Goal: Transaction & Acquisition: Purchase product/service

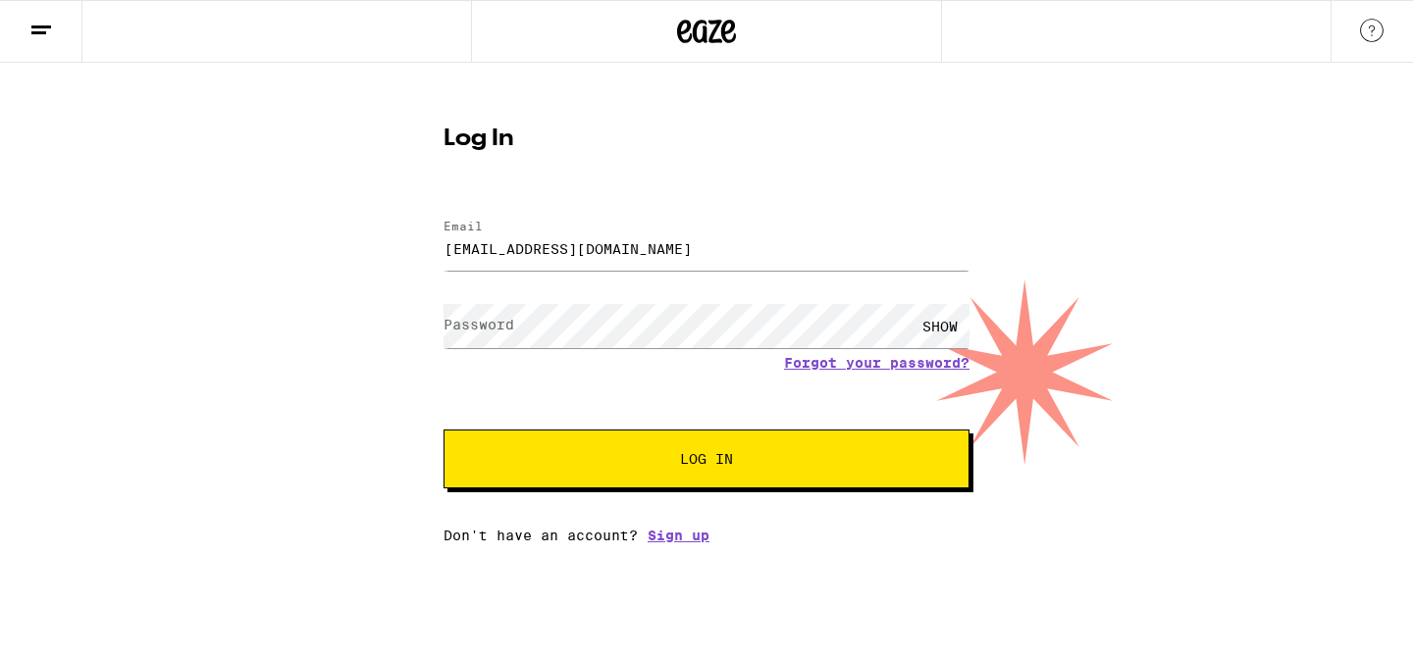
type input "[EMAIL_ADDRESS][DOMAIN_NAME]"
click at [443, 430] on button "Log In" at bounding box center [706, 459] width 526 height 59
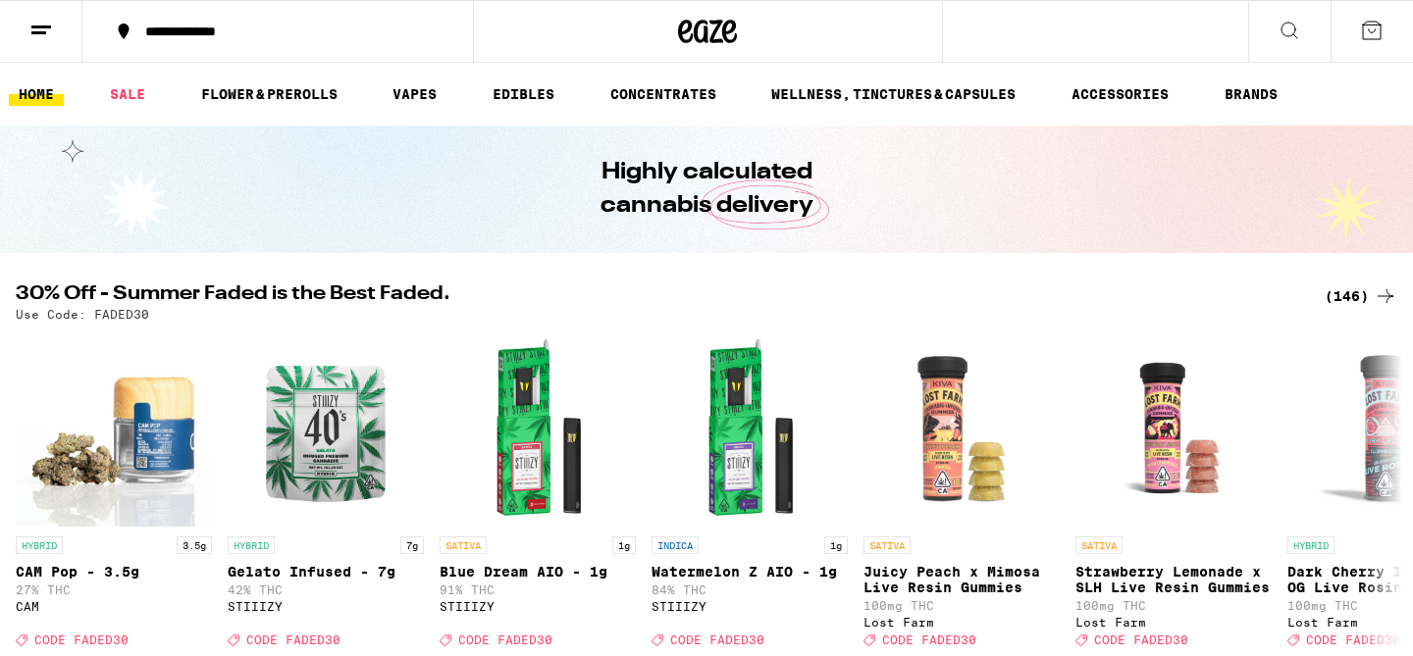
click at [635, 402] on img "Open page for Blue Dream AIO - 1g from STIIIZY" at bounding box center [537, 429] width 196 height 196
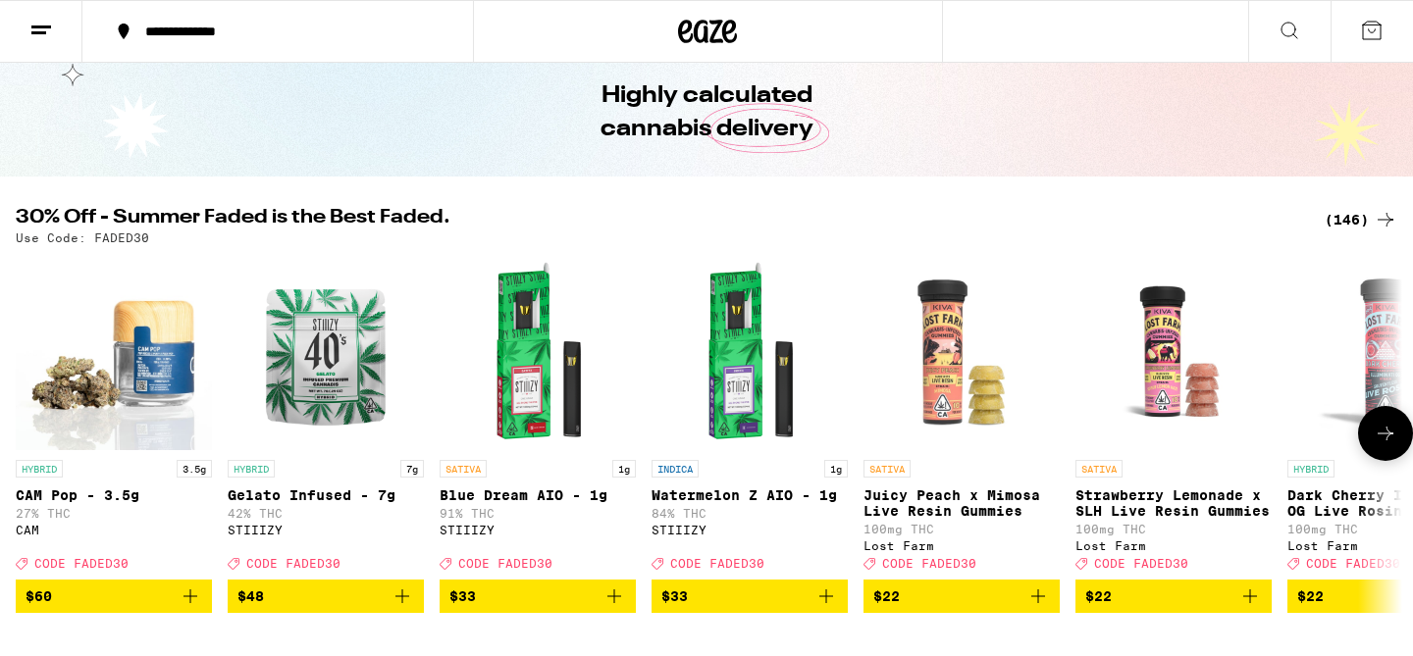
scroll to position [83, 0]
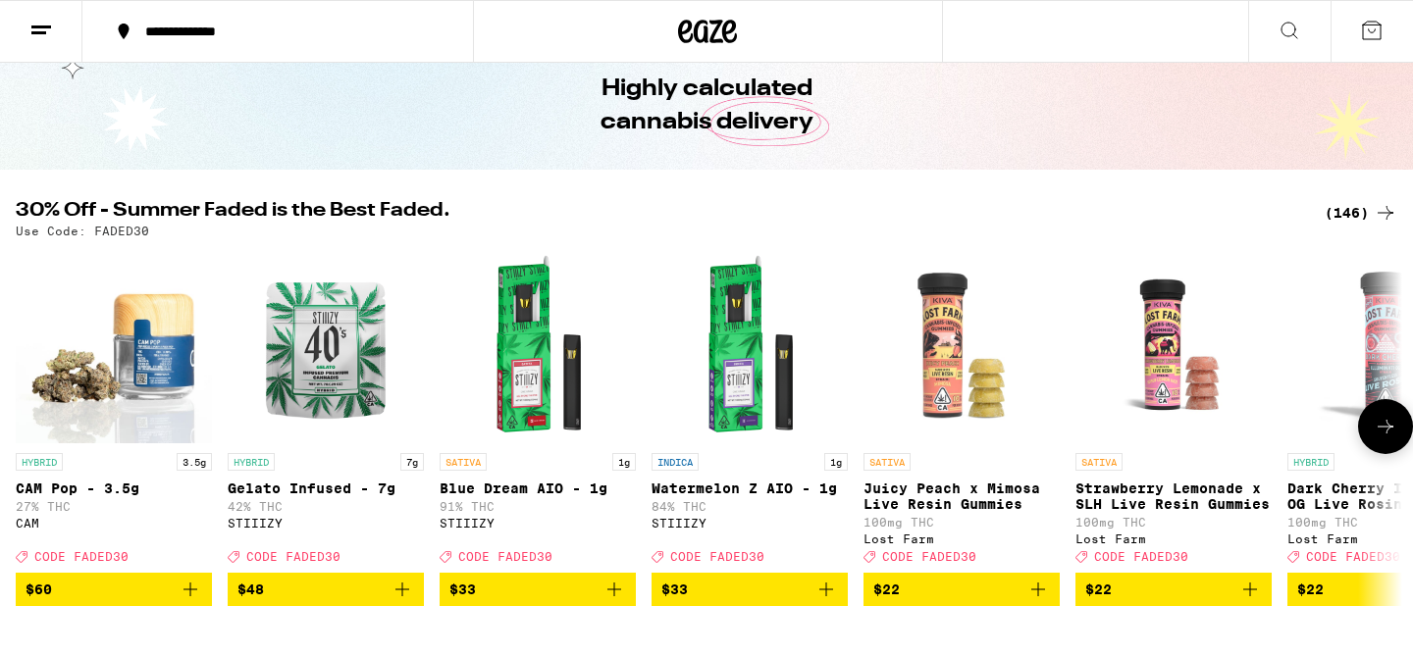
click at [539, 601] on span "$33" at bounding box center [537, 590] width 177 height 24
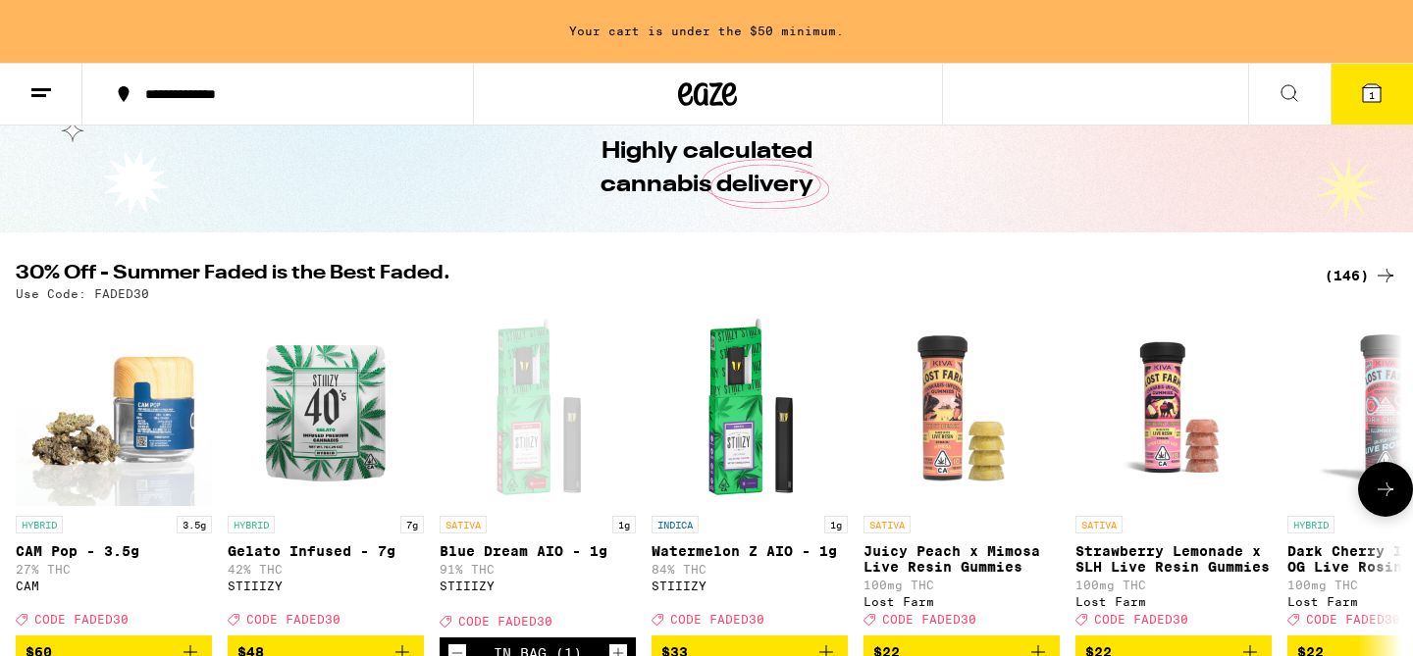
scroll to position [146, 0]
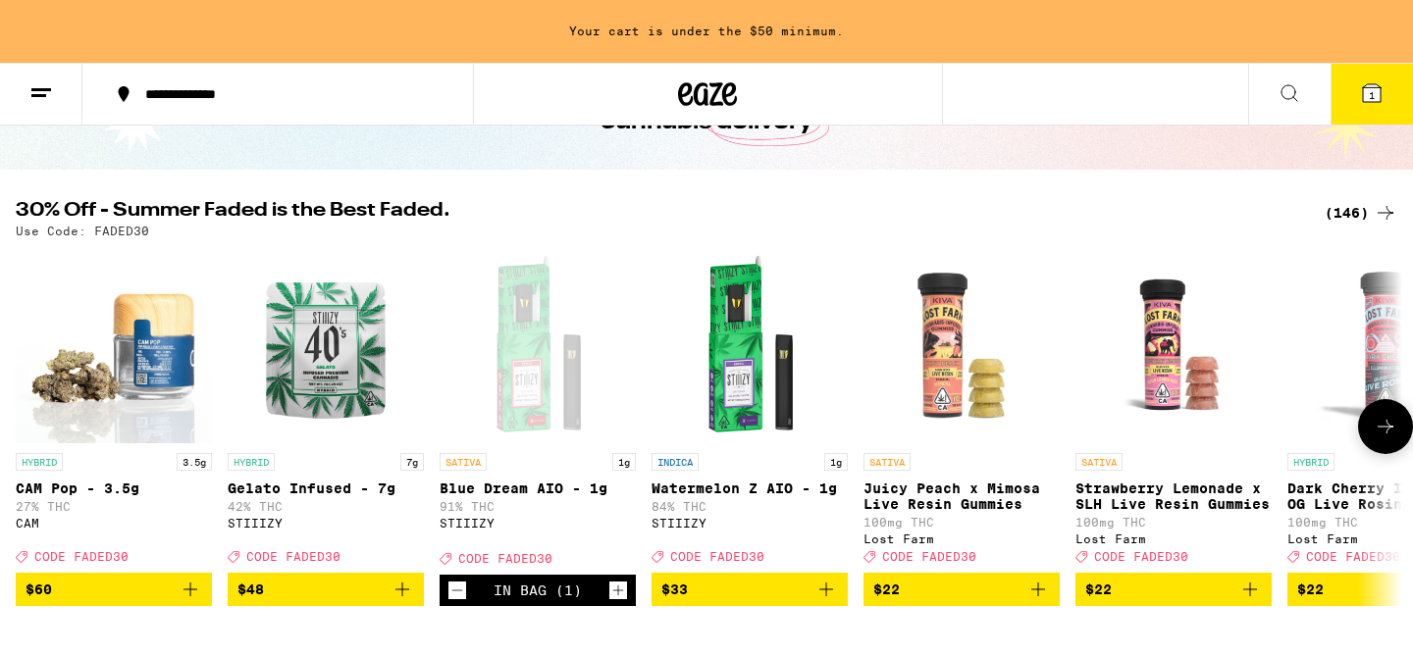
click at [769, 600] on span "$33" at bounding box center [749, 590] width 177 height 24
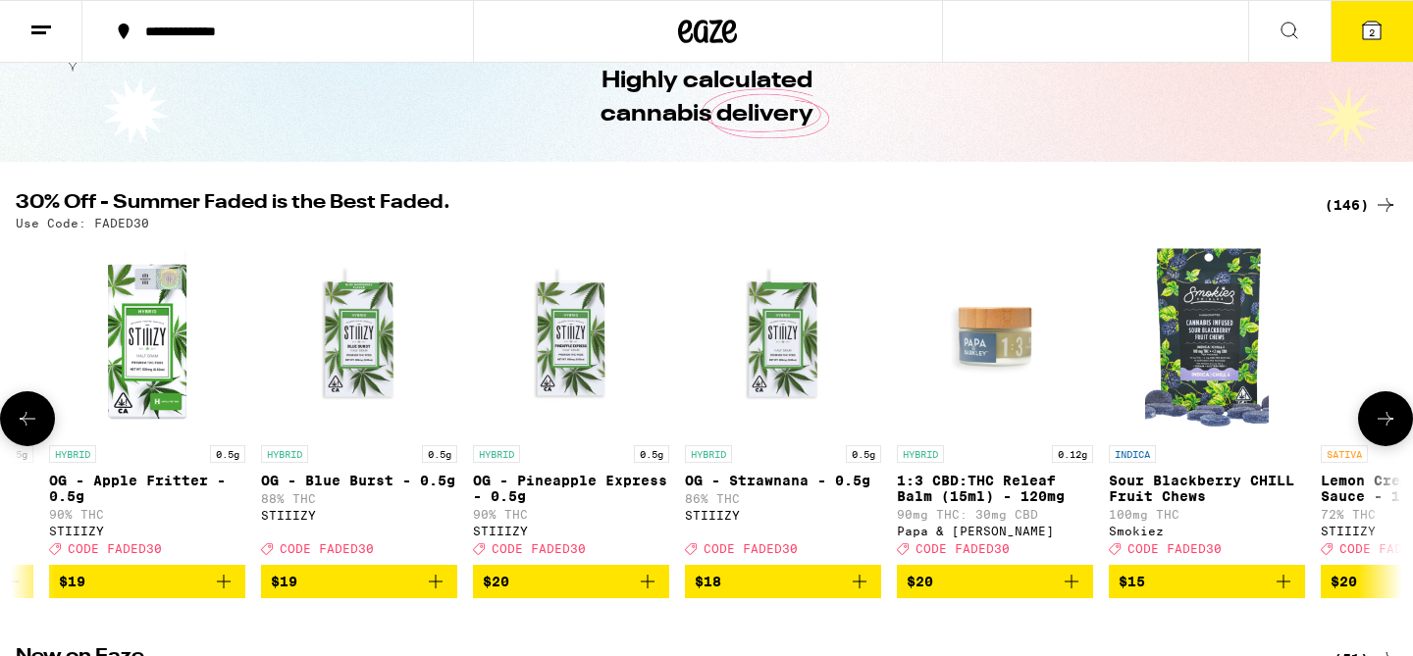
scroll to position [0, 5692]
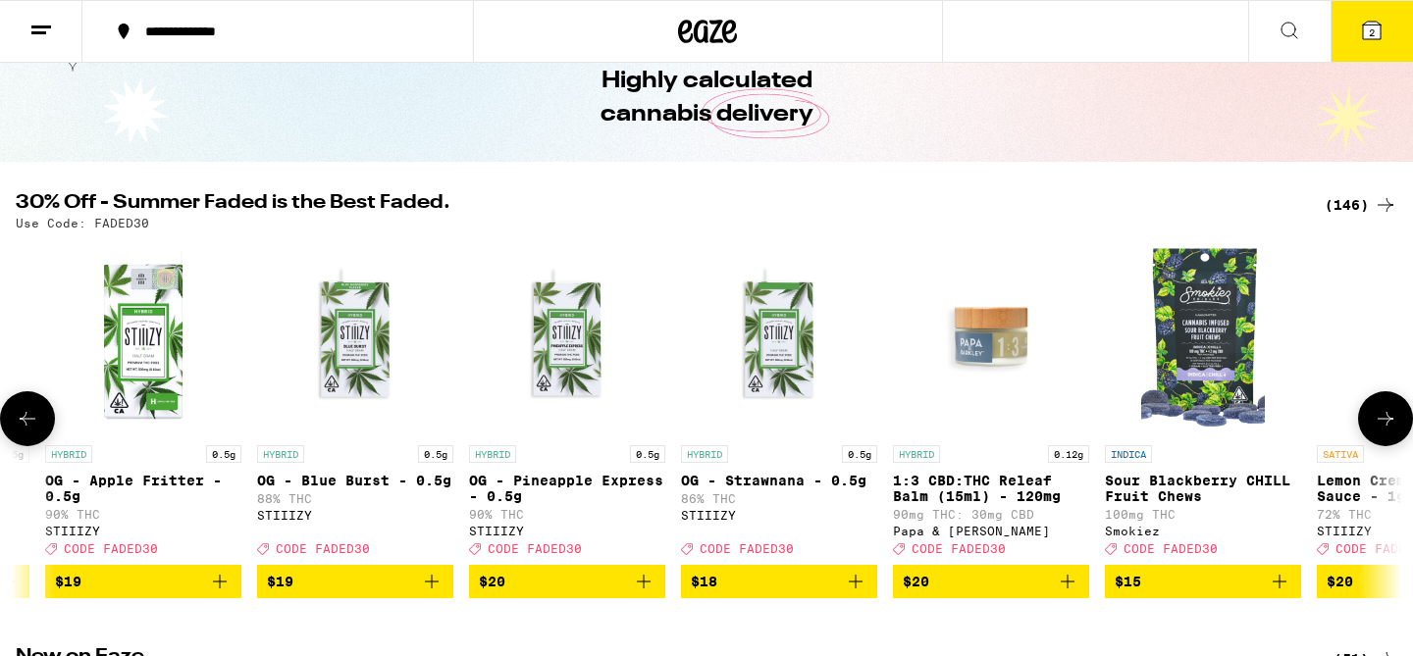
click at [616, 584] on span "$20" at bounding box center [567, 582] width 177 height 24
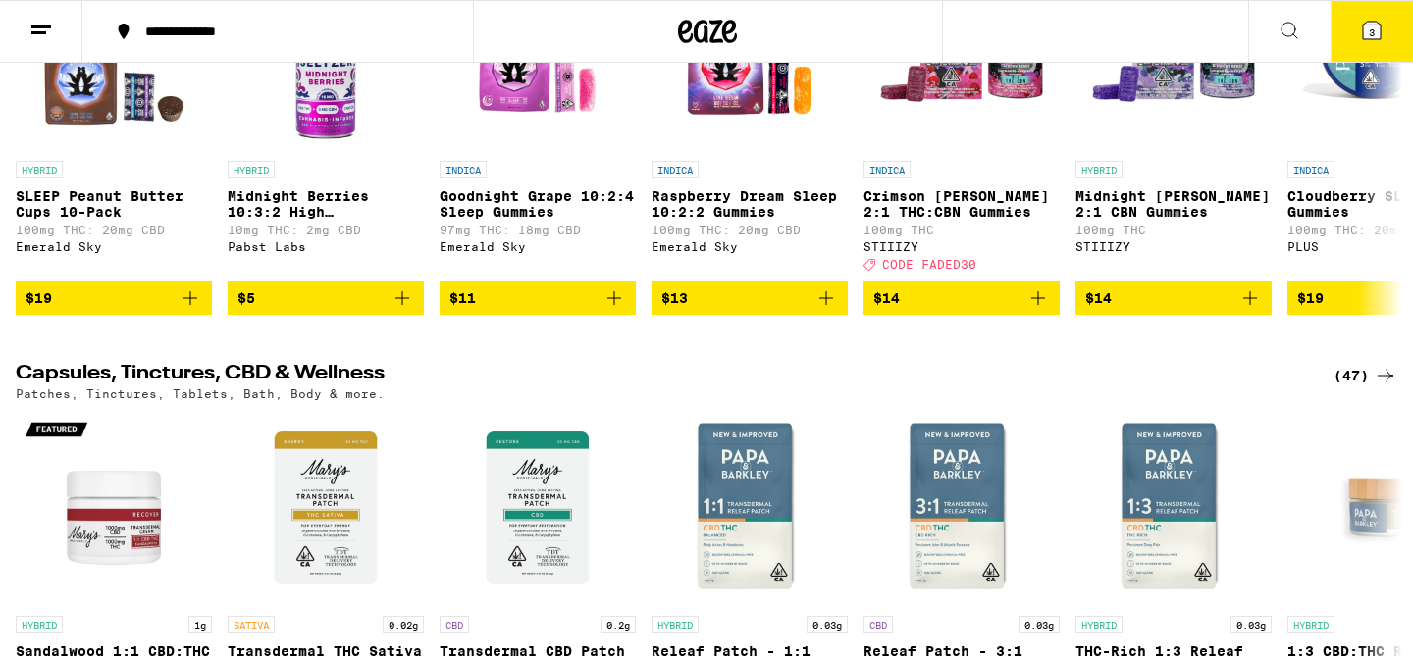
scroll to position [6706, 0]
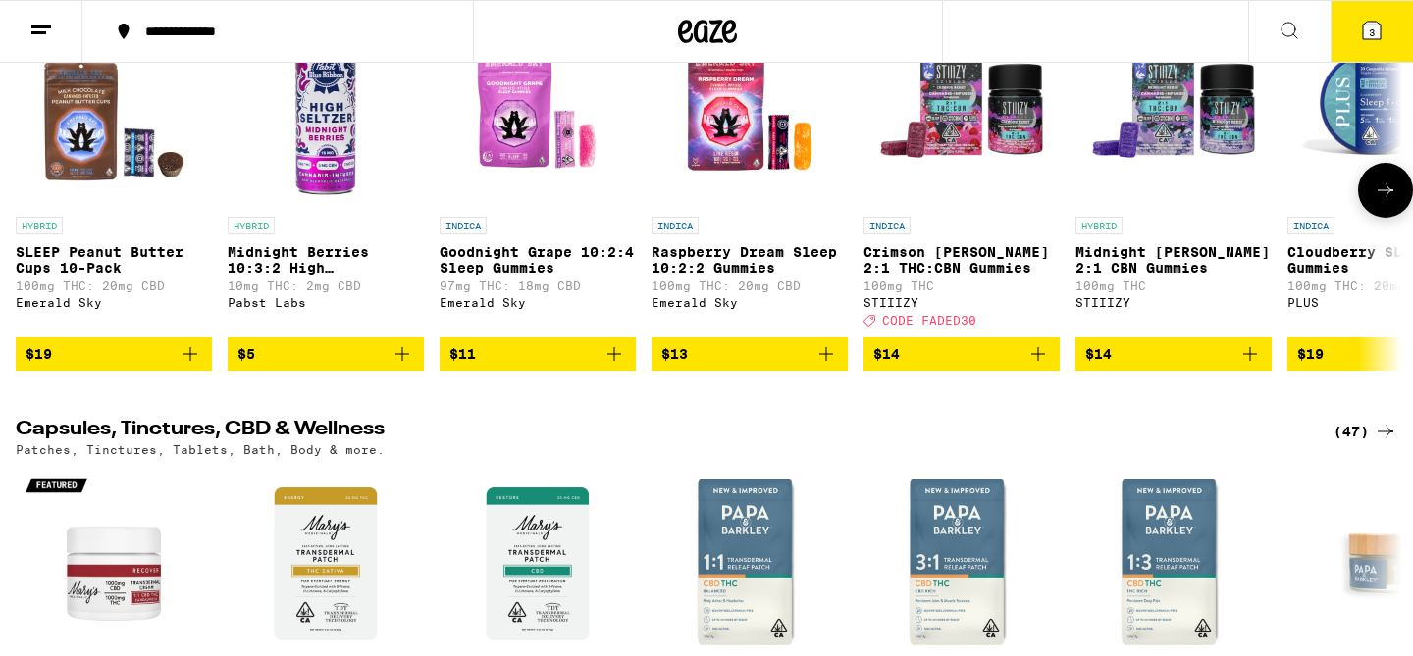
click at [959, 336] on link "INDICA Crimson Berry 2:1 THC:CBN Gummies 100mg THC STIIIZY Deal Created with Sk…" at bounding box center [961, 174] width 196 height 326
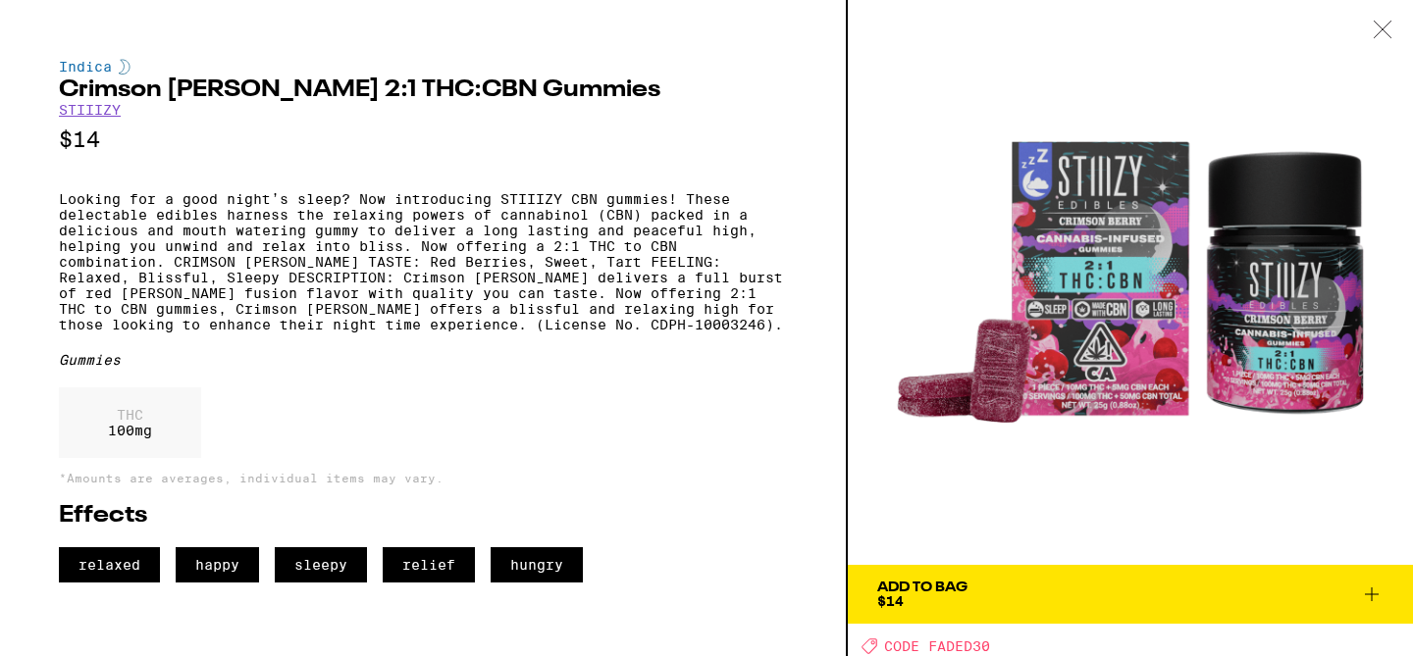
click at [1000, 608] on button "Add To Bag $14" at bounding box center [1130, 594] width 565 height 59
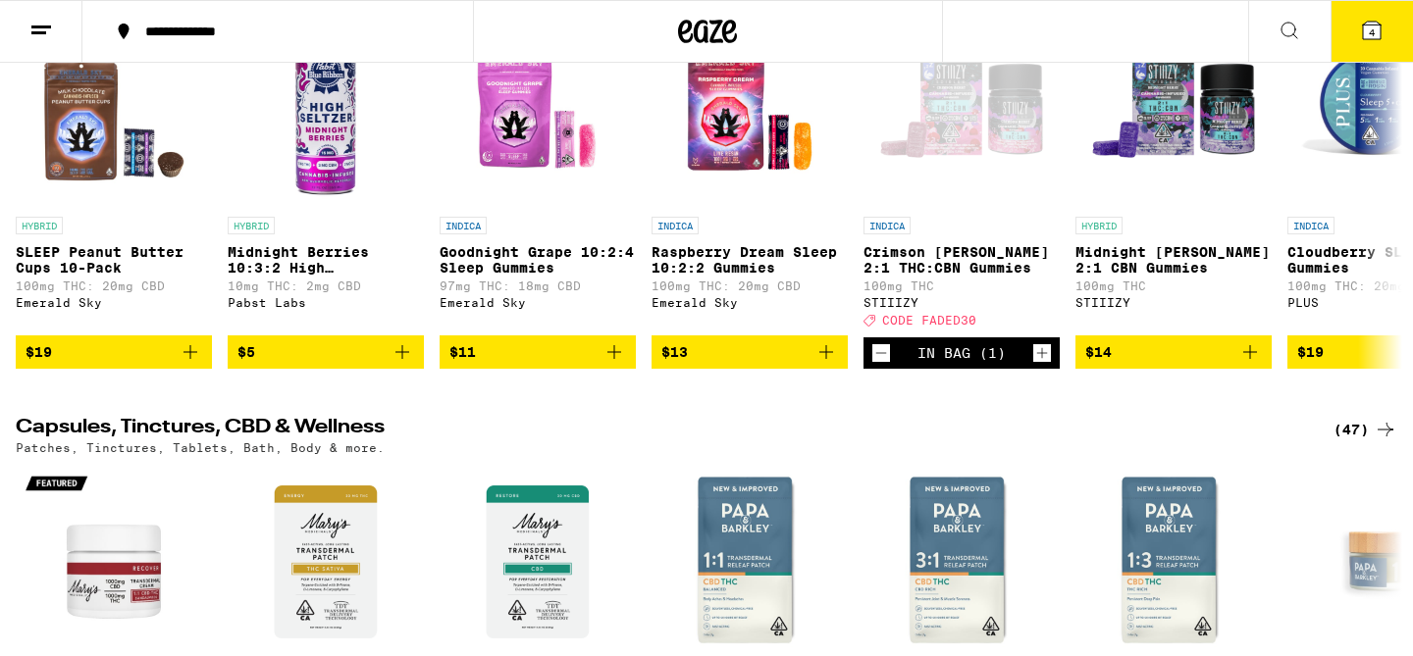
click at [1381, 26] on icon at bounding box center [1372, 31] width 24 height 24
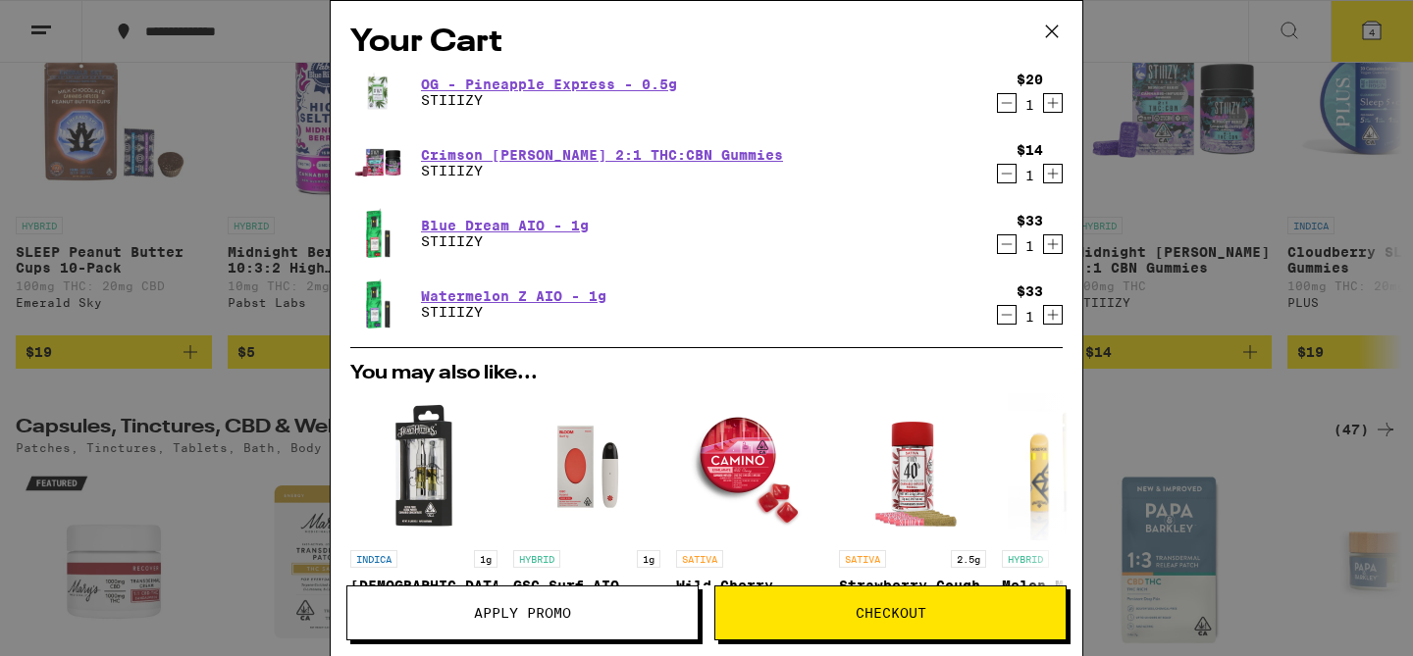
click at [505, 602] on button "Apply Promo" at bounding box center [522, 613] width 352 height 55
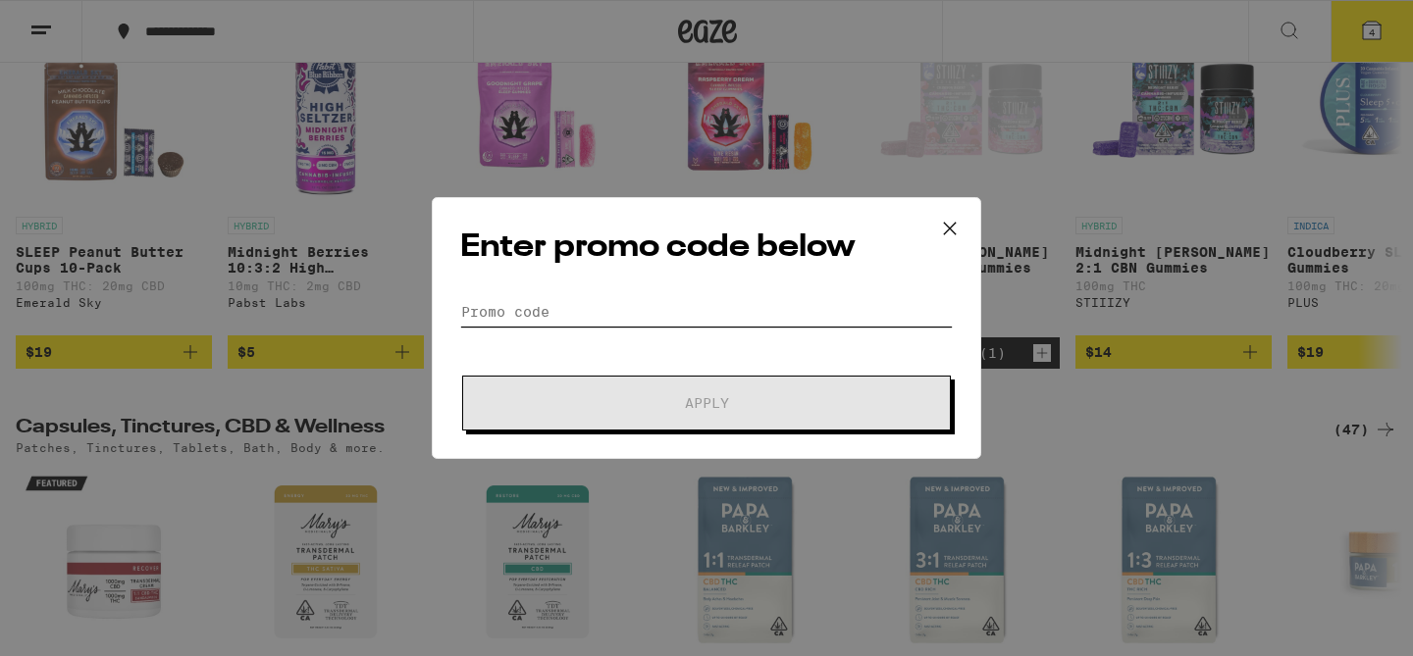
click at [567, 309] on input "Promo Code" at bounding box center [706, 311] width 492 height 29
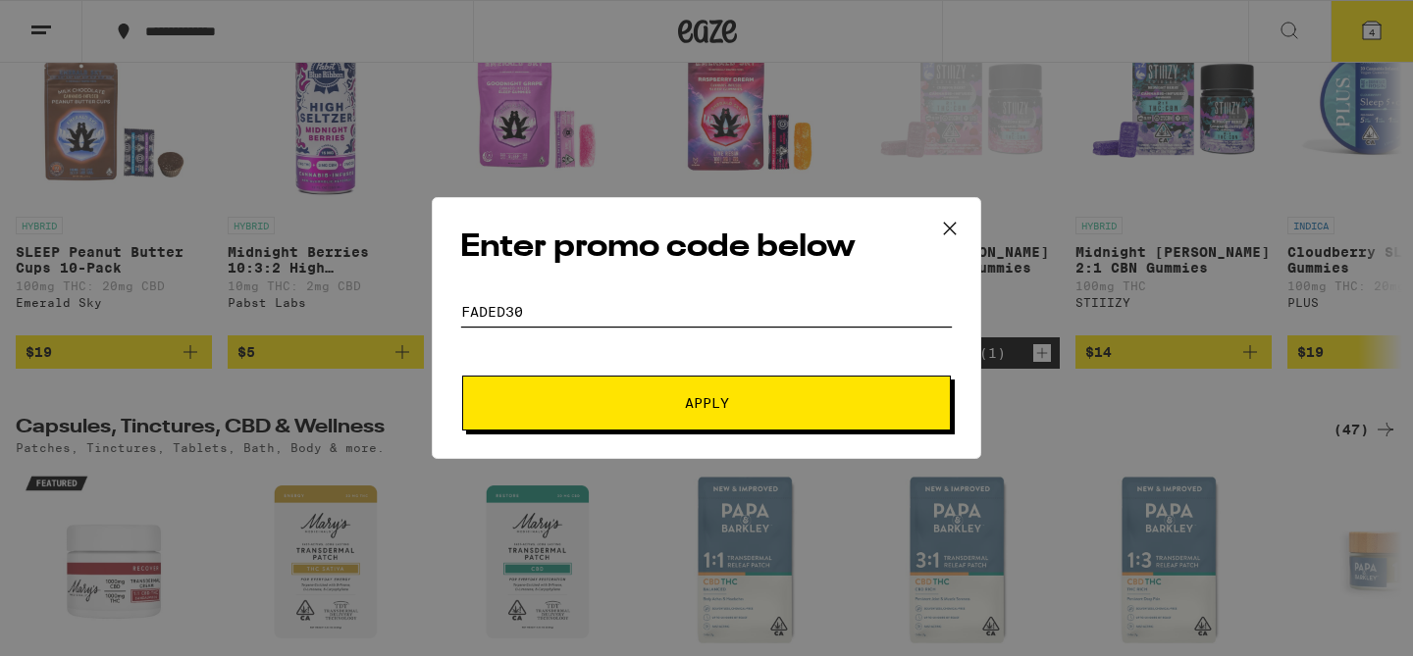
type input "FADED30"
click at [462, 376] on button "Apply" at bounding box center [706, 403] width 489 height 55
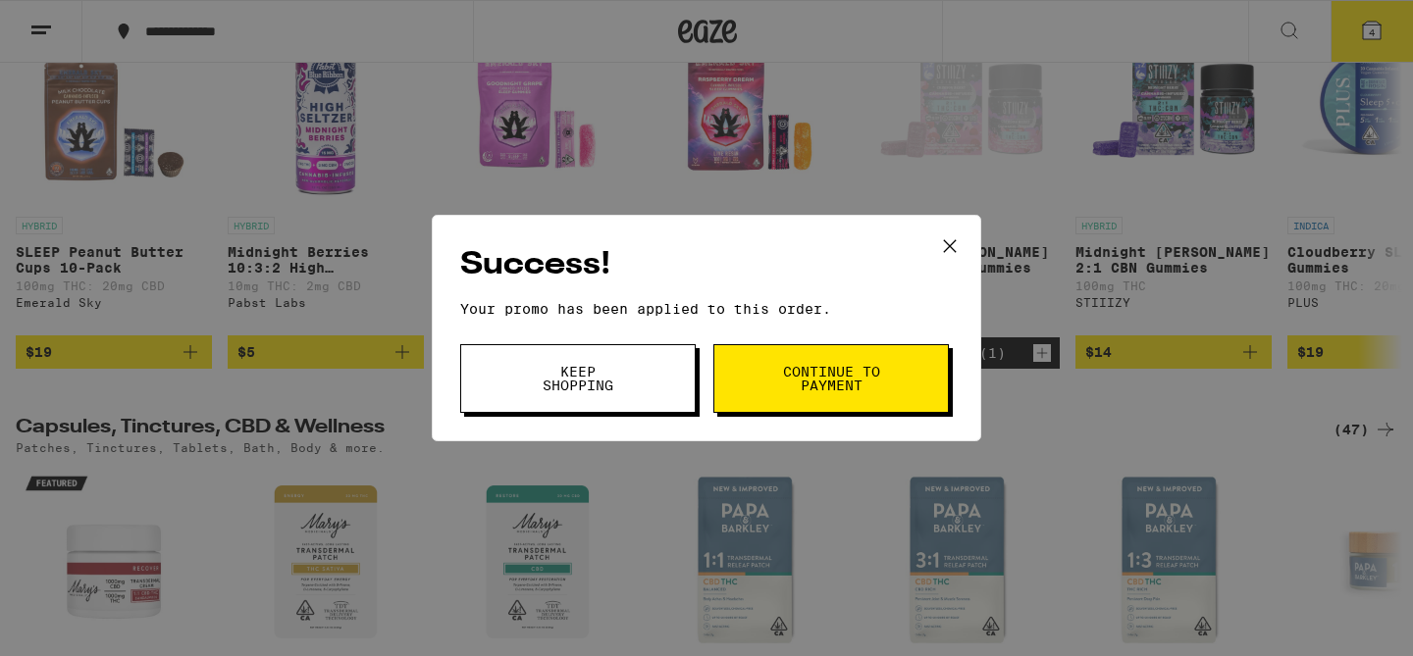
click at [763, 385] on button "Continue to payment" at bounding box center [830, 378] width 235 height 69
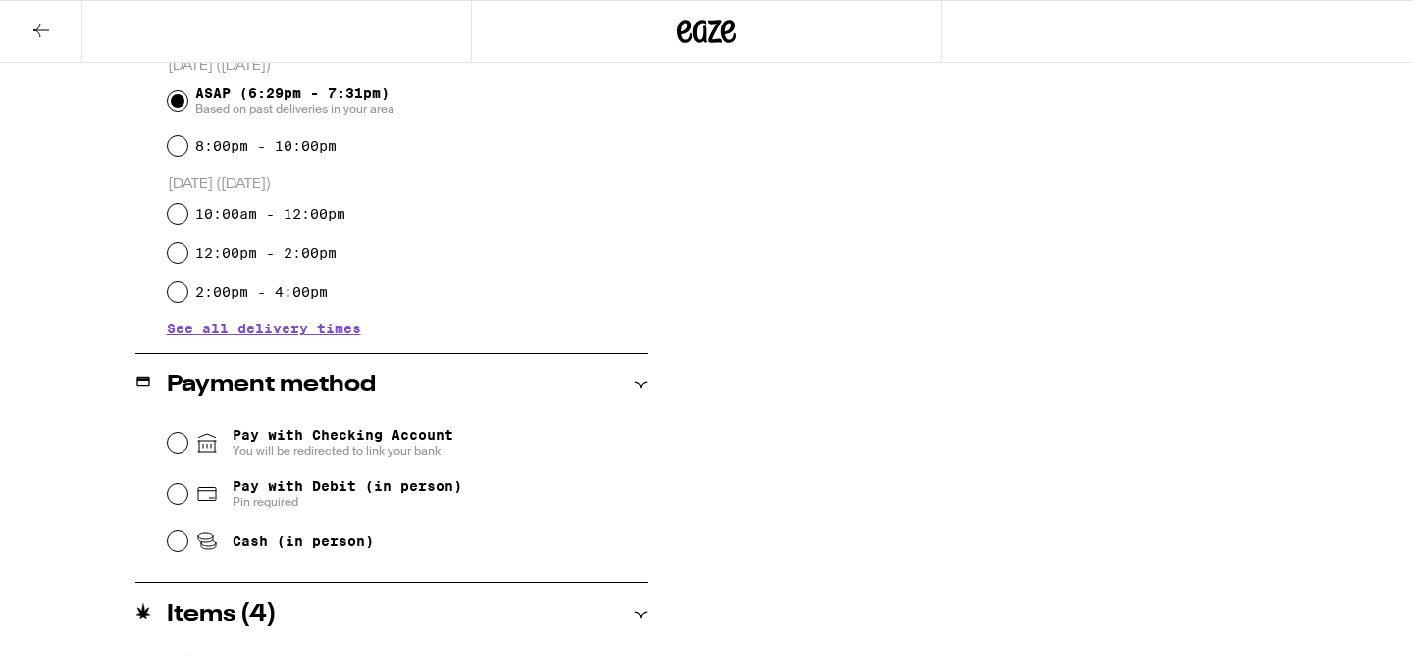
scroll to position [599, 0]
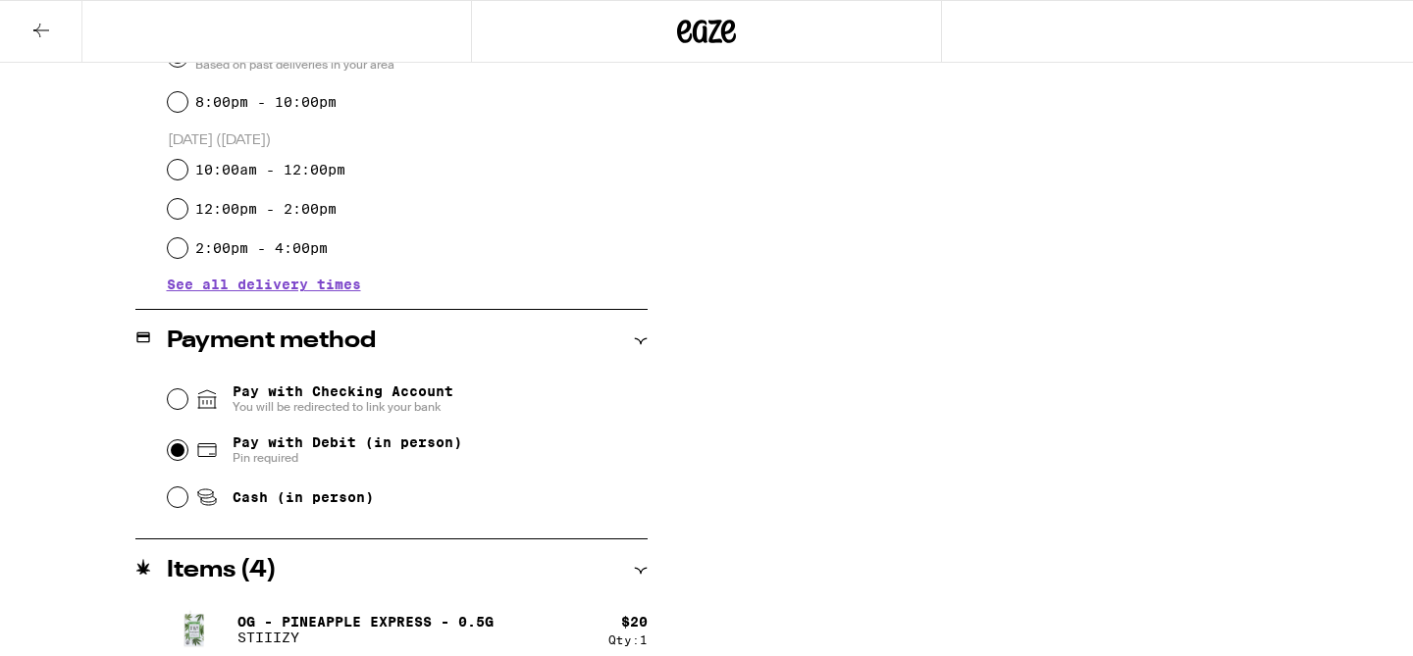
click at [174, 446] on input "Pay with Debit (in person) Pin required" at bounding box center [178, 450] width 20 height 20
radio input "true"
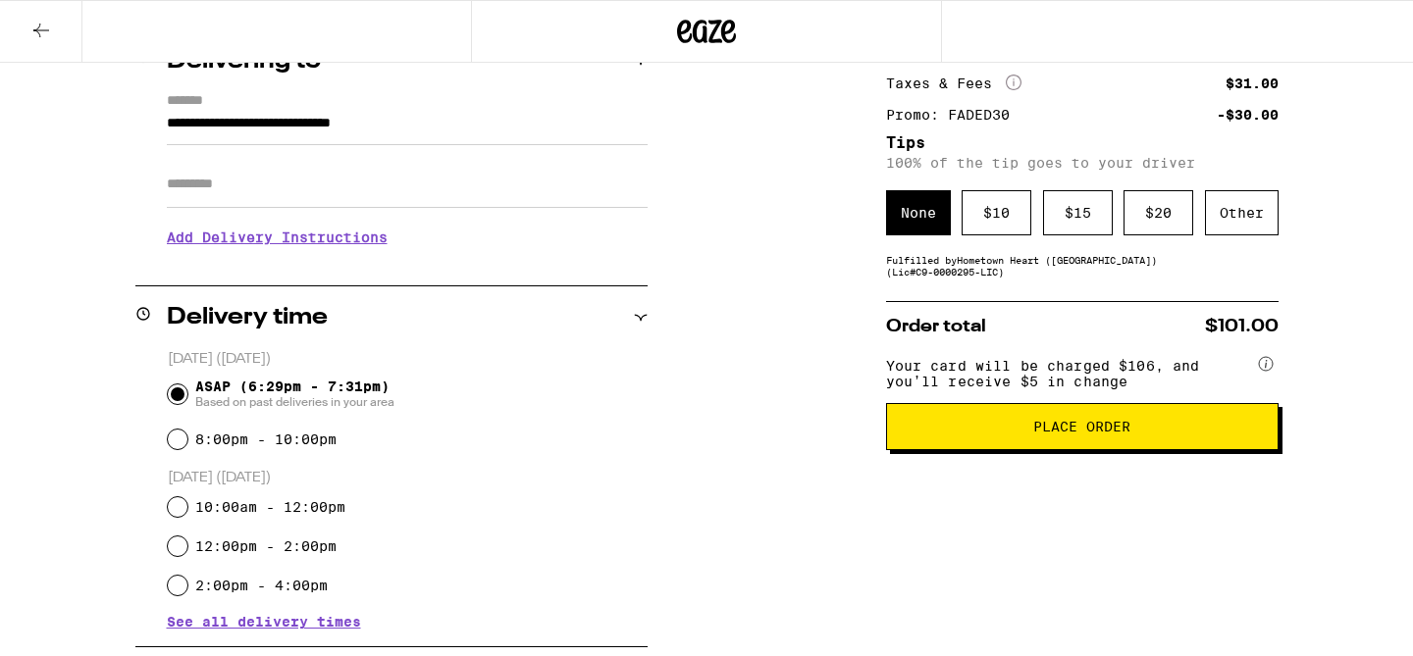
scroll to position [217, 0]
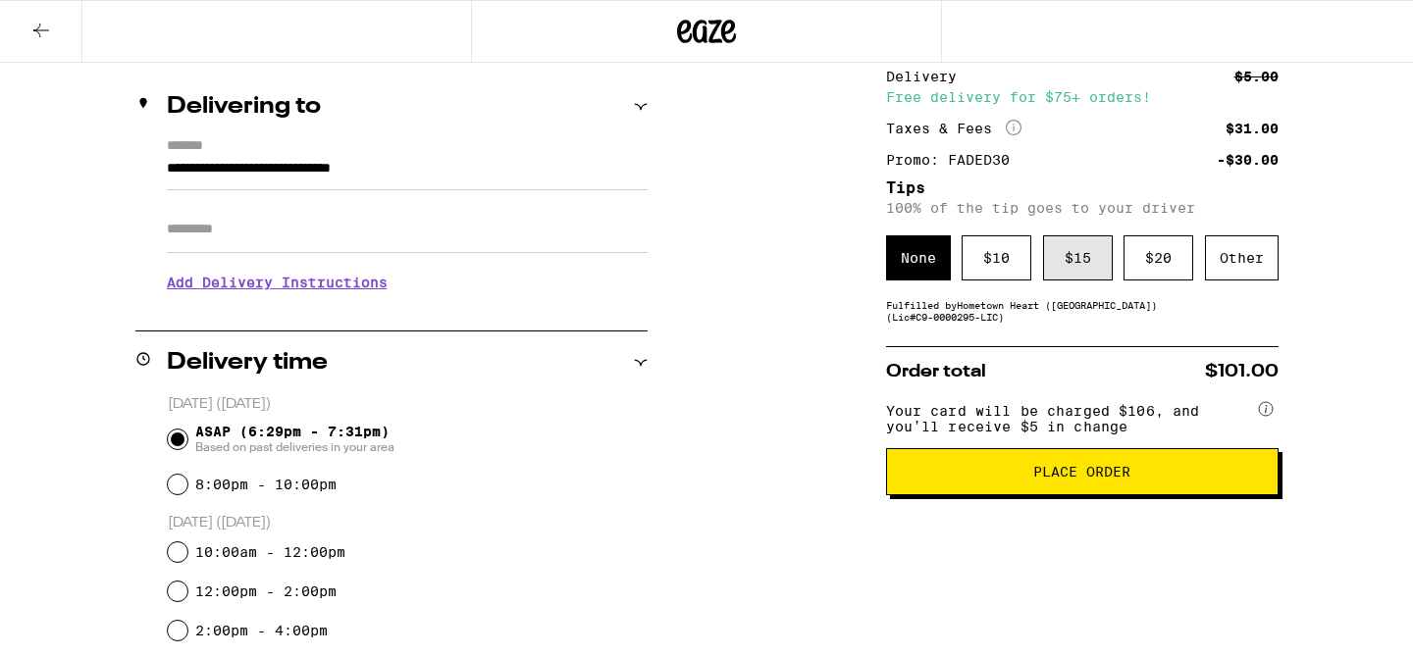
click at [1084, 280] on div "$ 15" at bounding box center [1078, 257] width 70 height 45
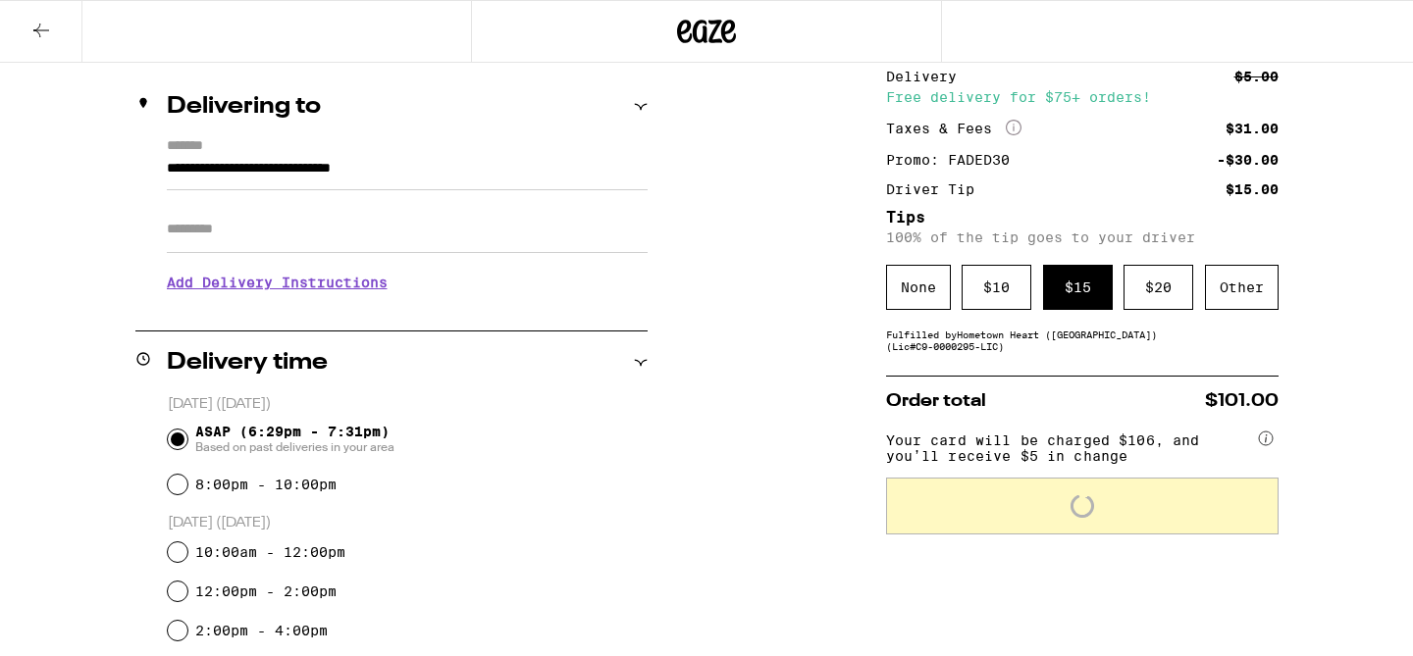
click at [1087, 395] on div "Order total $101.00 Your card will be charged $106, and you’ll receive $5 in ch…" at bounding box center [1082, 455] width 392 height 159
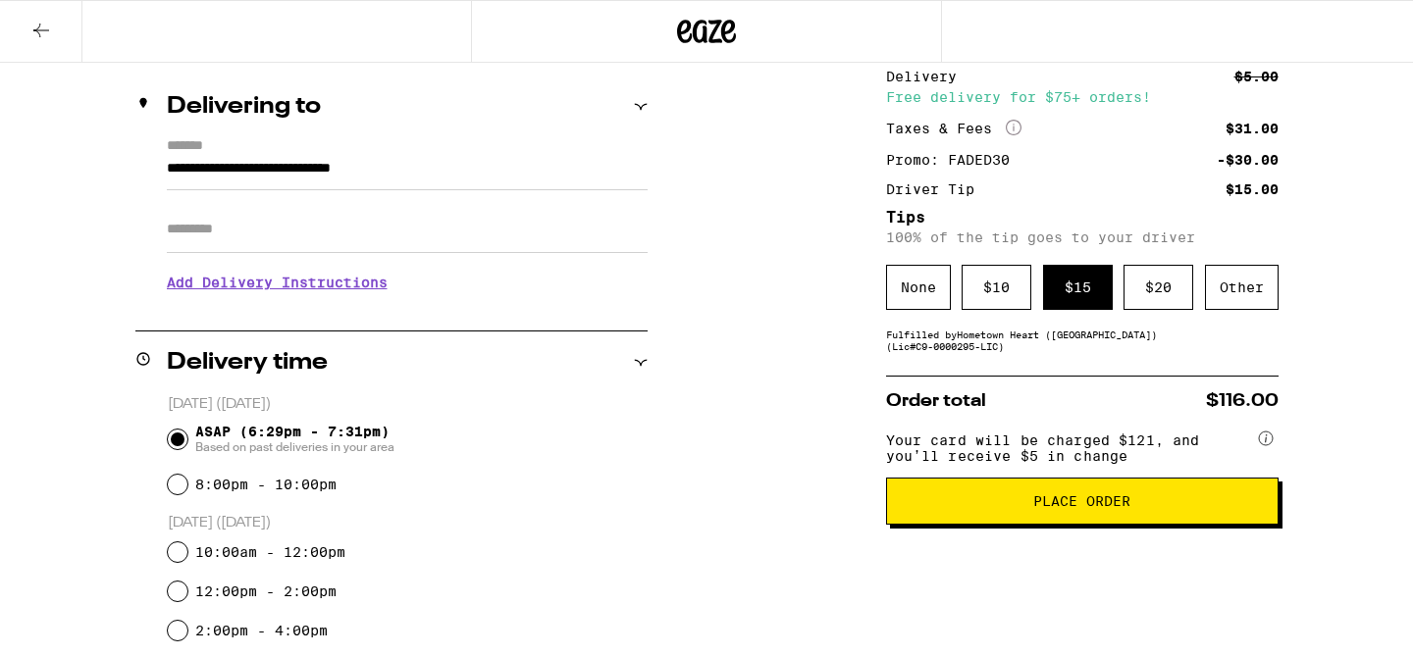
click at [1085, 500] on button "Place Order" at bounding box center [1082, 501] width 392 height 47
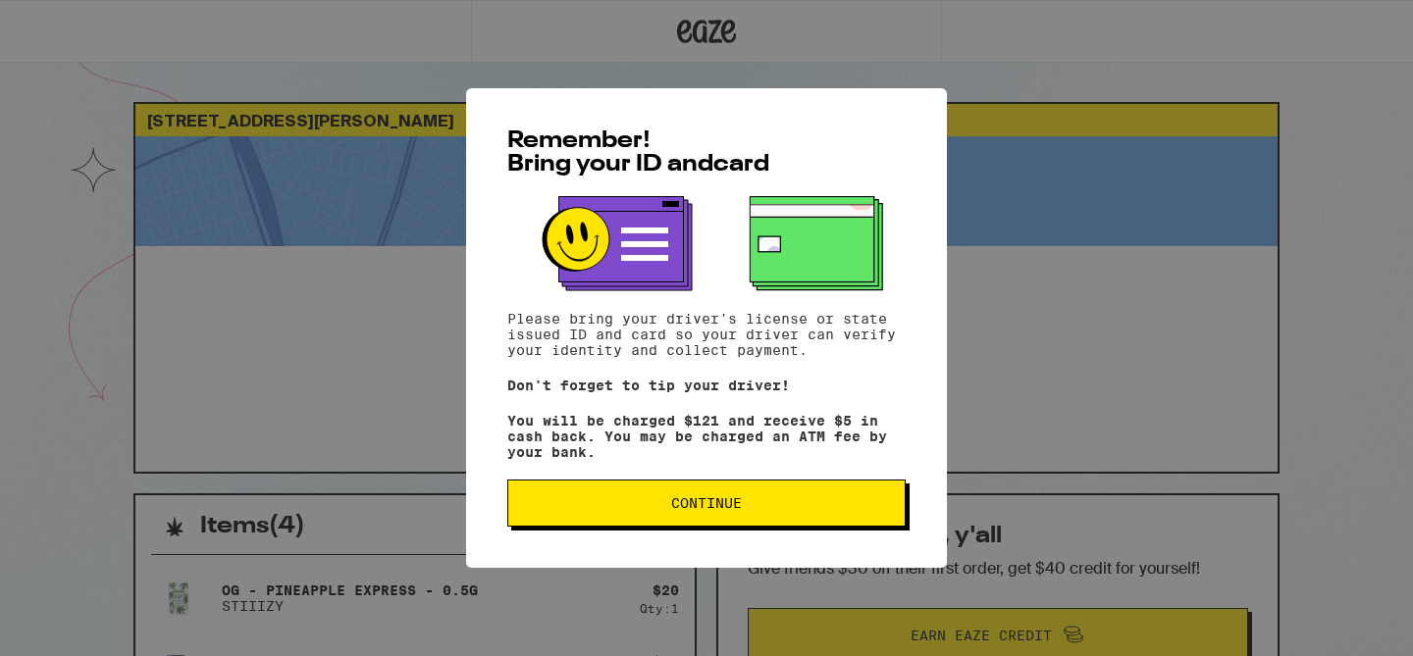
click at [681, 507] on span "Continue" at bounding box center [706, 503] width 71 height 14
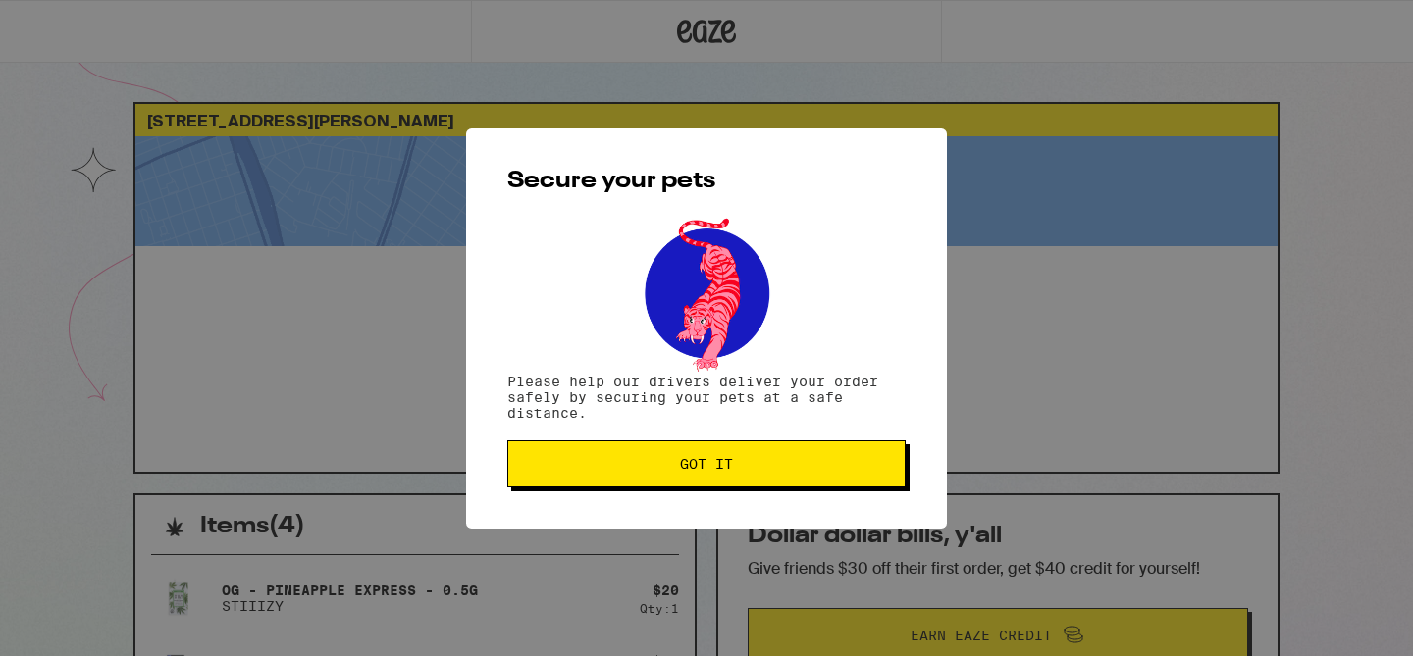
click at [683, 471] on span "Got it" at bounding box center [706, 464] width 53 height 14
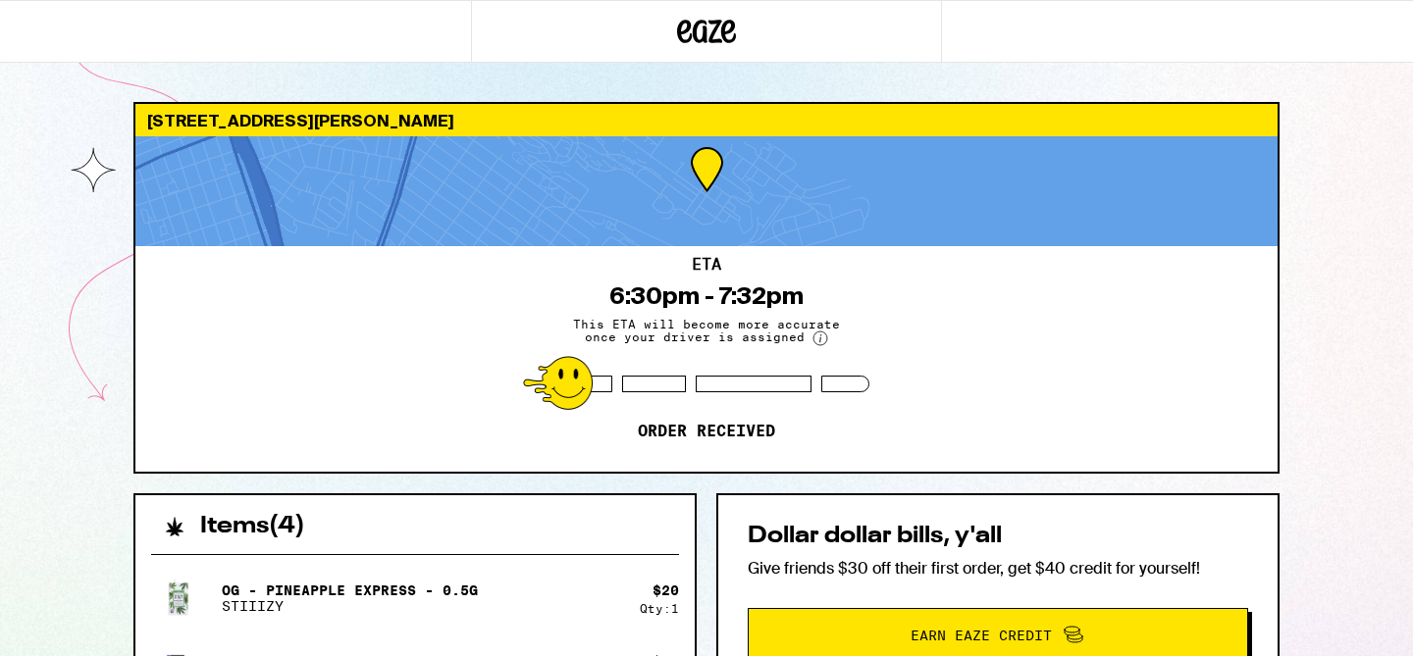
click at [683, 471] on div "ETA 6:30pm - 7:32pm This ETA will become more accurate once your driver is assi…" at bounding box center [706, 359] width 1142 height 226
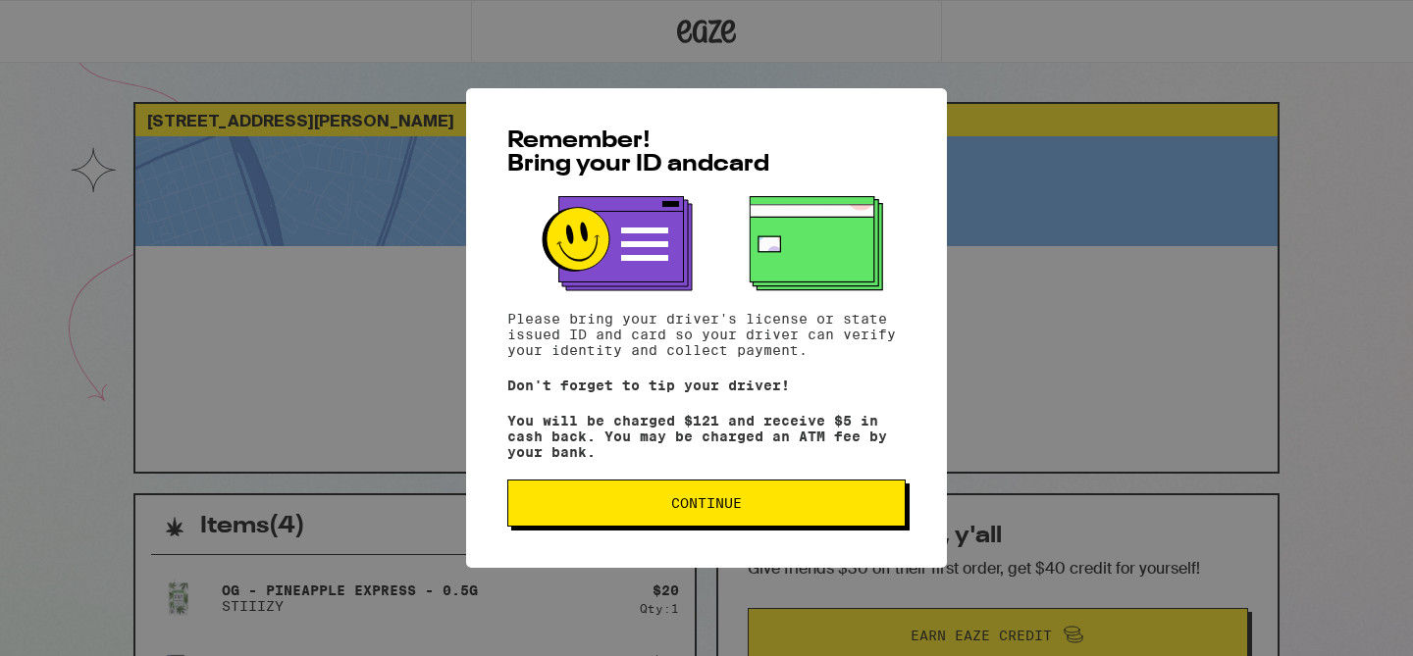
click at [736, 527] on button "Continue" at bounding box center [706, 503] width 398 height 47
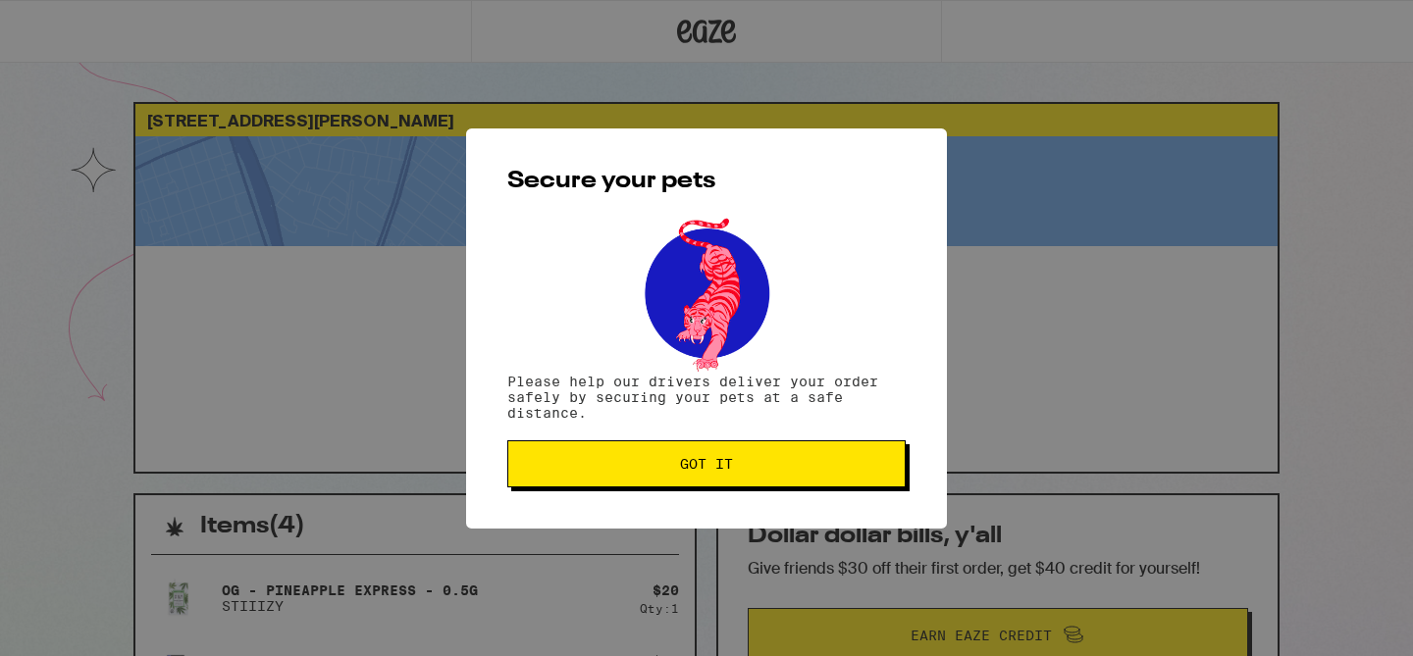
click at [715, 488] on button "Got it" at bounding box center [706, 463] width 398 height 47
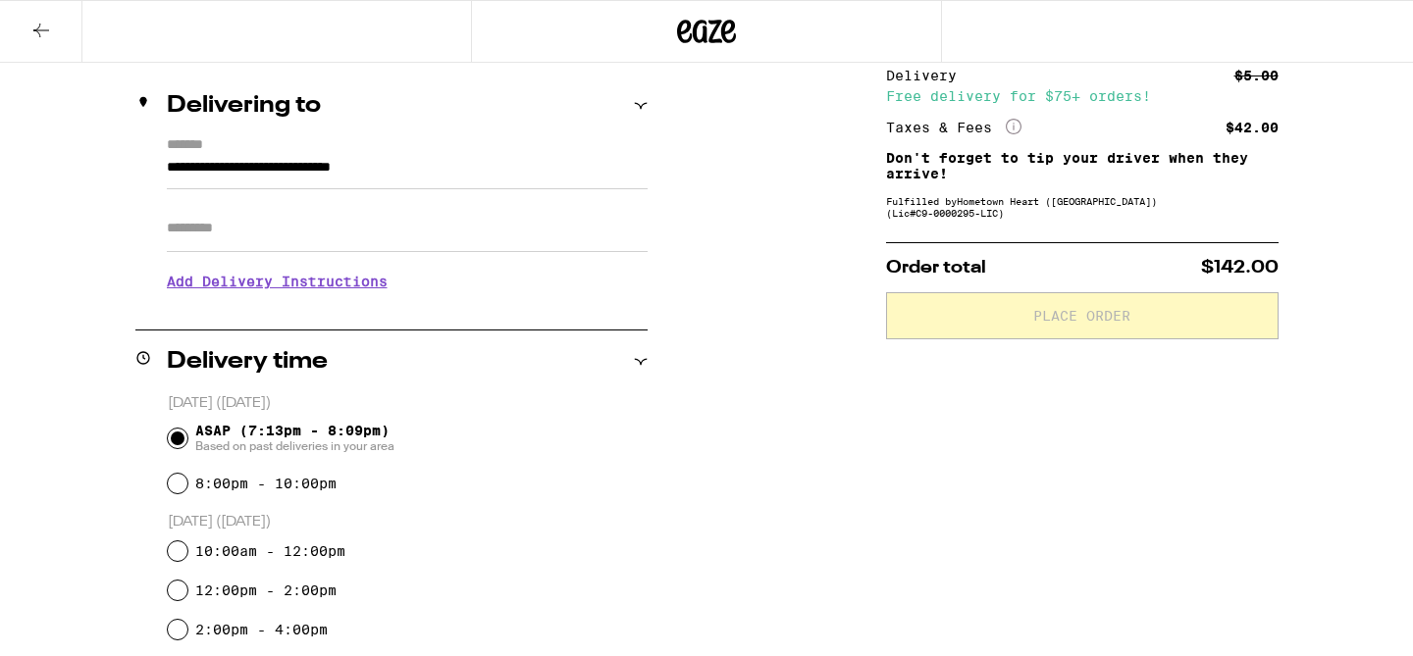
scroll to position [74, 0]
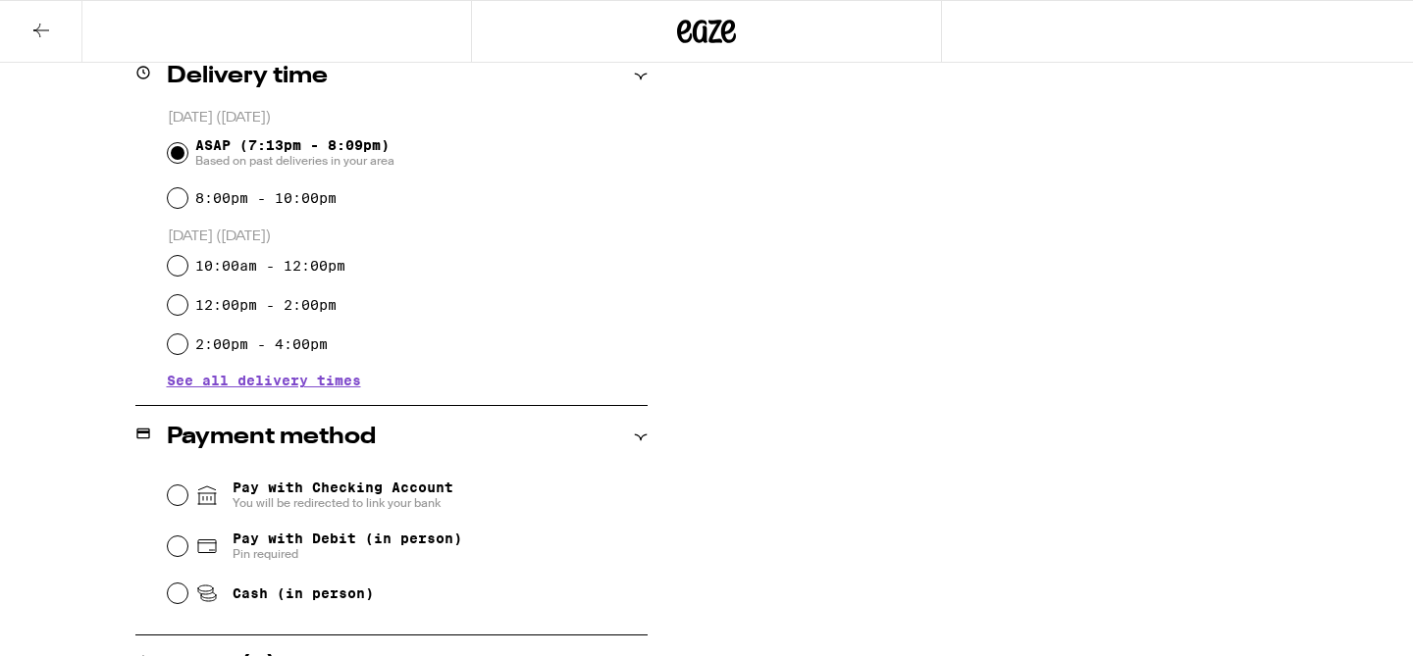
scroll to position [552, 0]
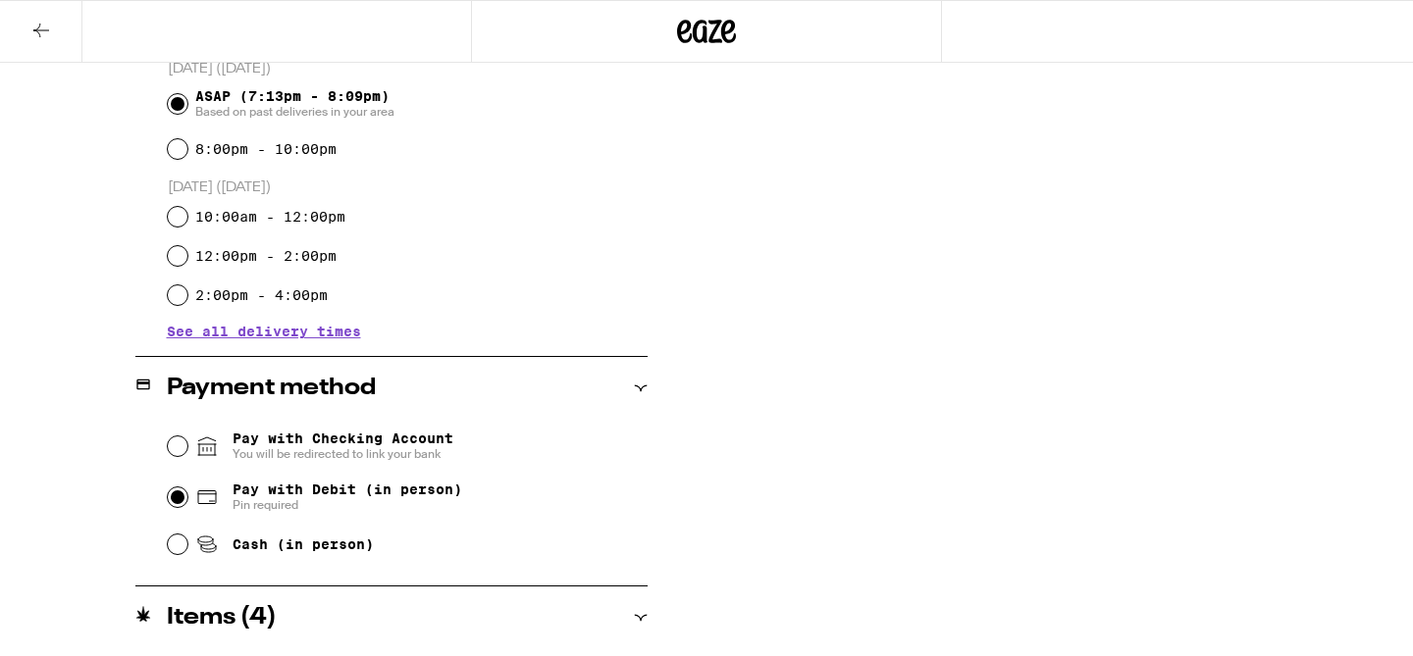
click at [174, 498] on input "Pay with Debit (in person) Pin required" at bounding box center [178, 498] width 20 height 20
radio input "true"
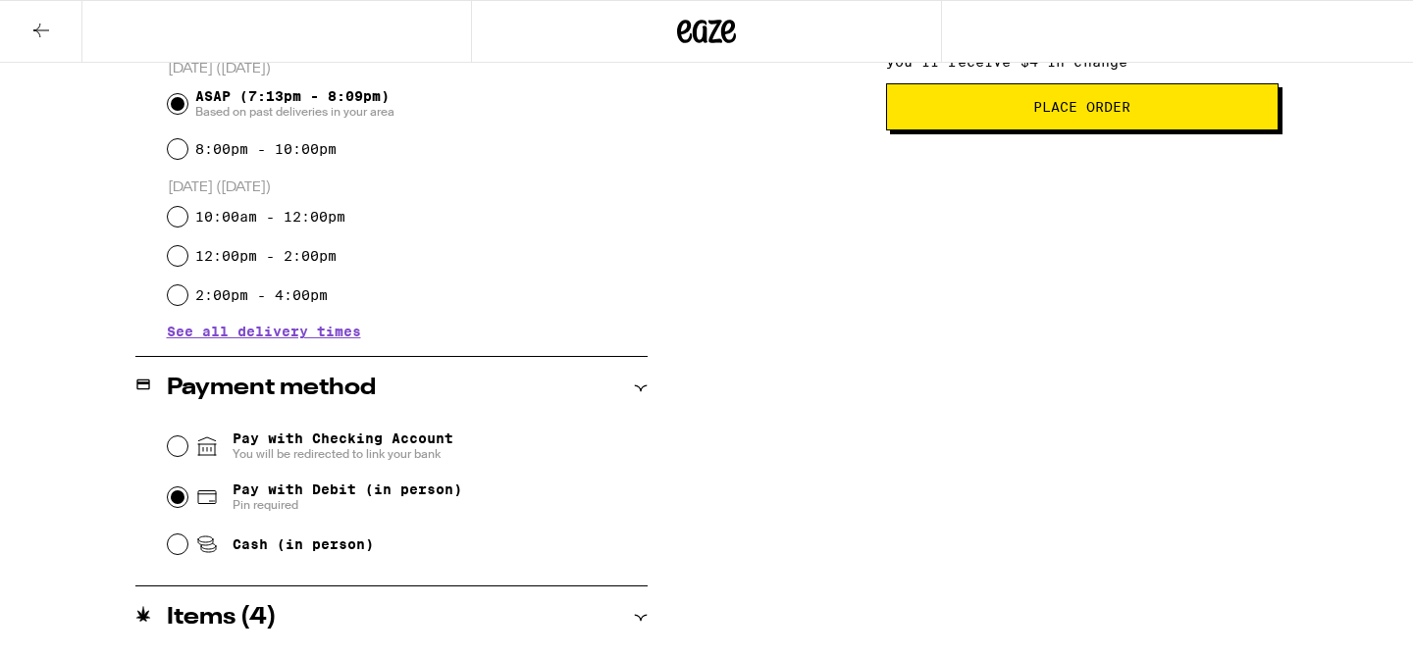
click at [948, 114] on span "Place Order" at bounding box center [1082, 107] width 359 height 14
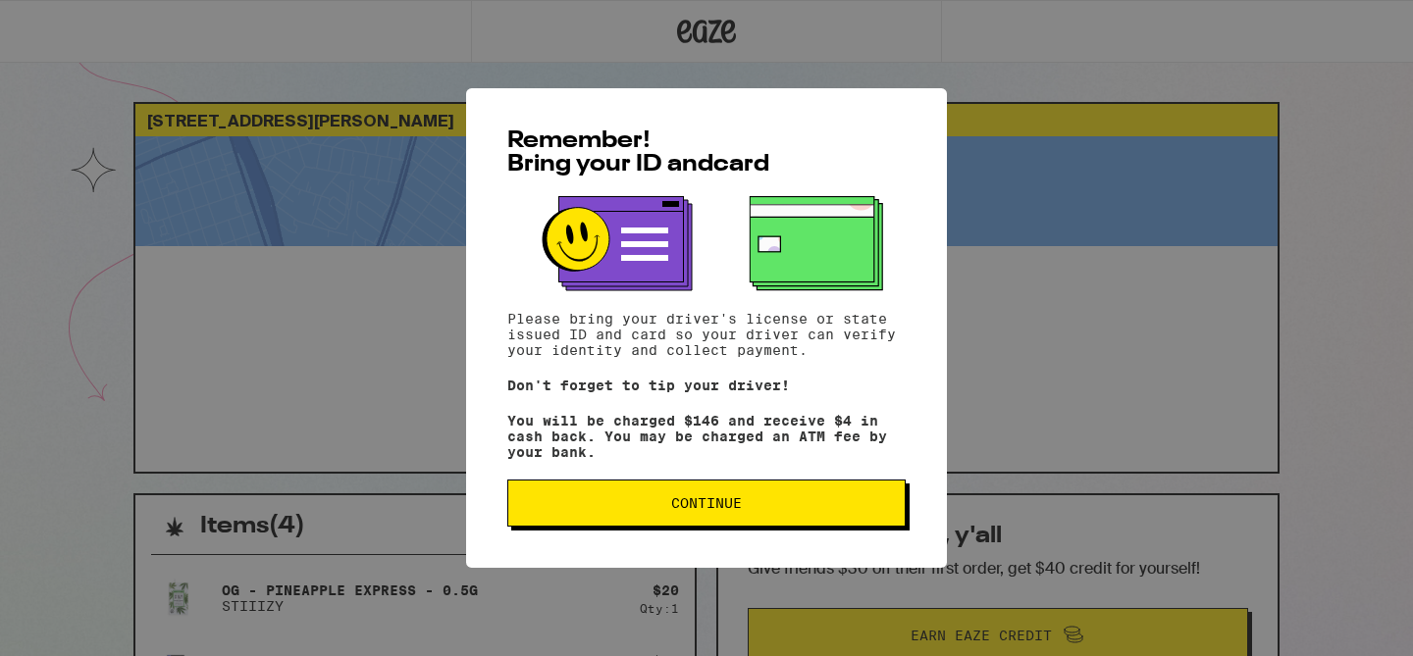
click at [661, 504] on button "Continue" at bounding box center [706, 503] width 398 height 47
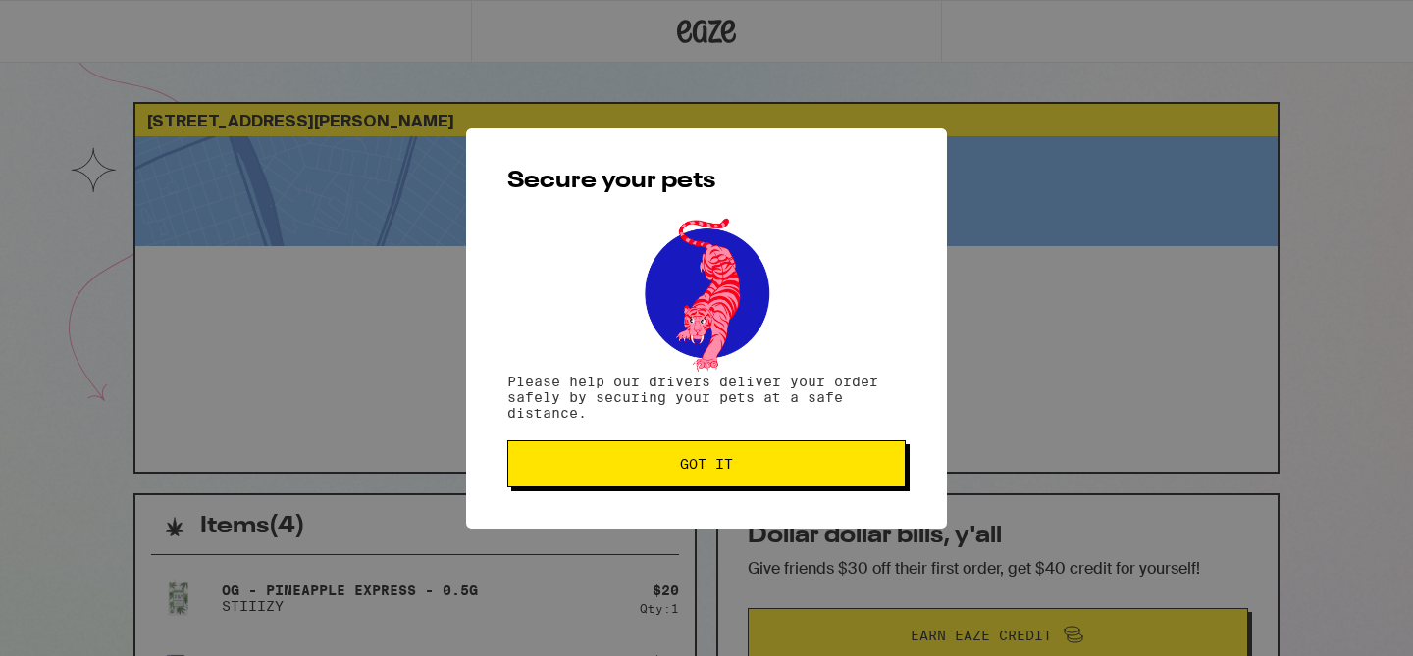
click at [661, 476] on button "Got it" at bounding box center [706, 463] width 398 height 47
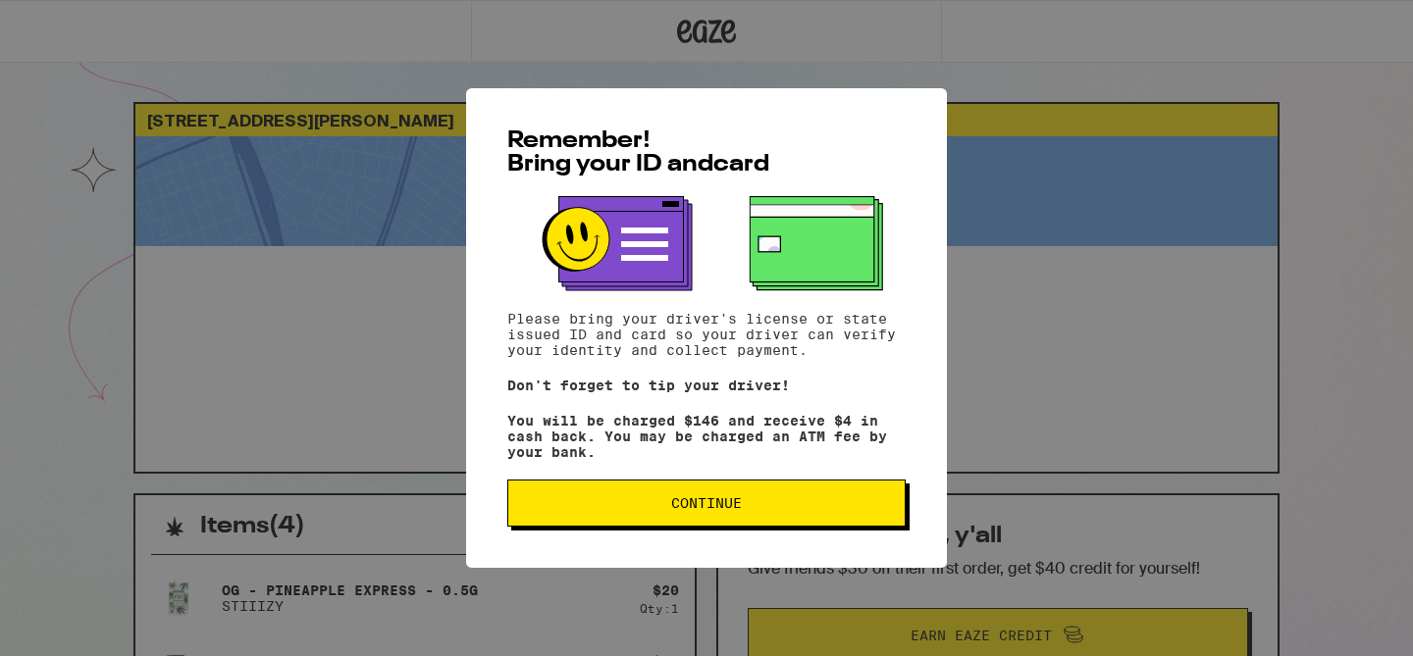
click at [696, 522] on button "Continue" at bounding box center [706, 503] width 398 height 47
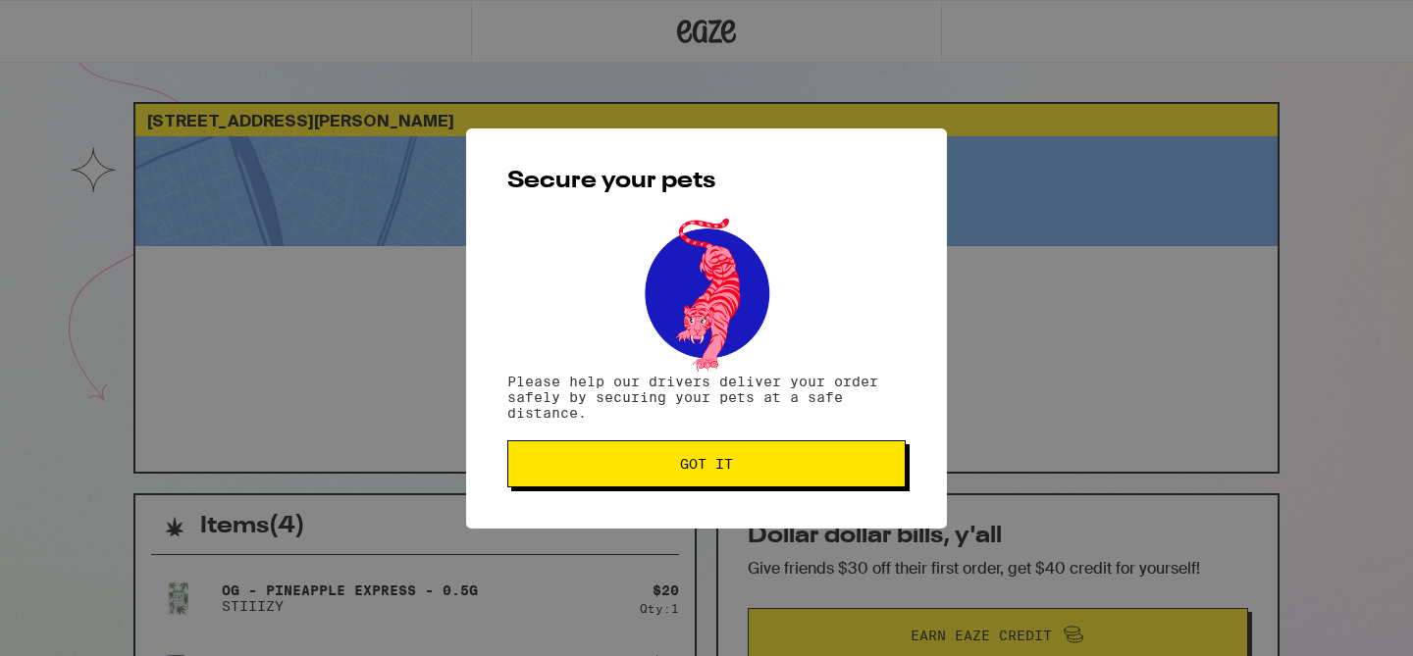
click at [692, 488] on button "Got it" at bounding box center [706, 463] width 398 height 47
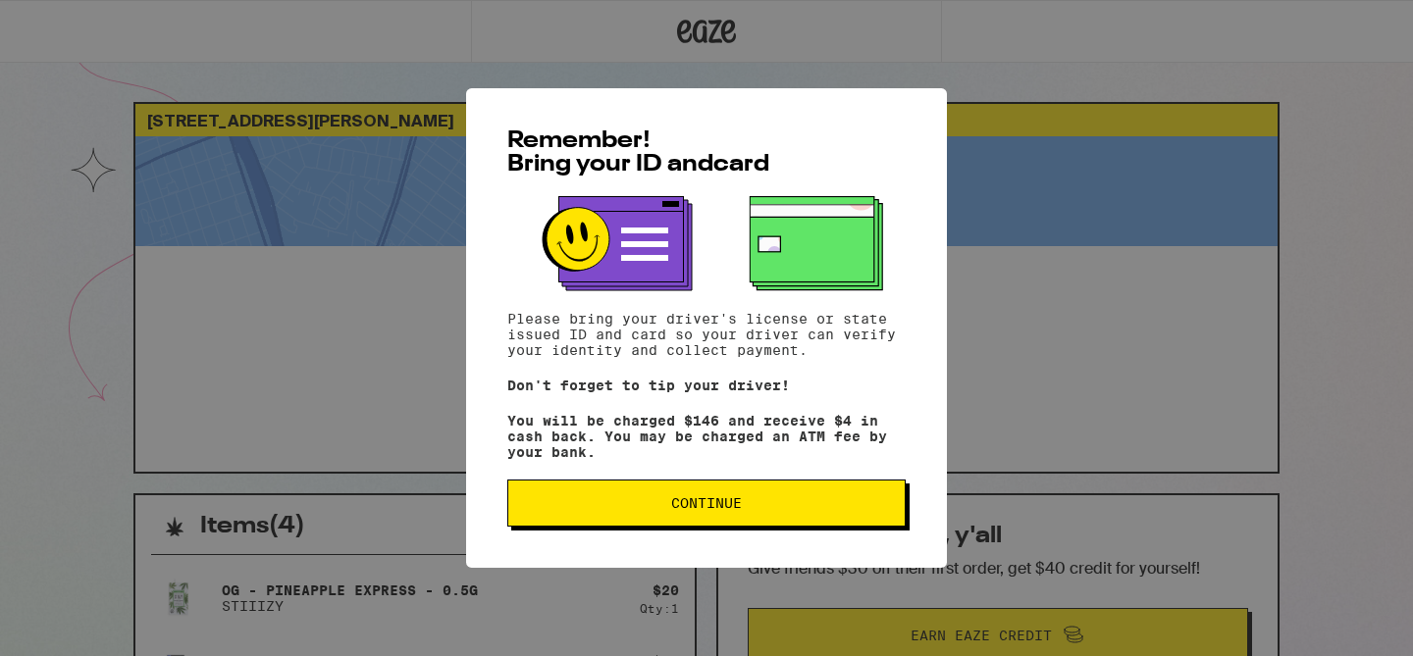
click at [681, 525] on button "Continue" at bounding box center [706, 503] width 398 height 47
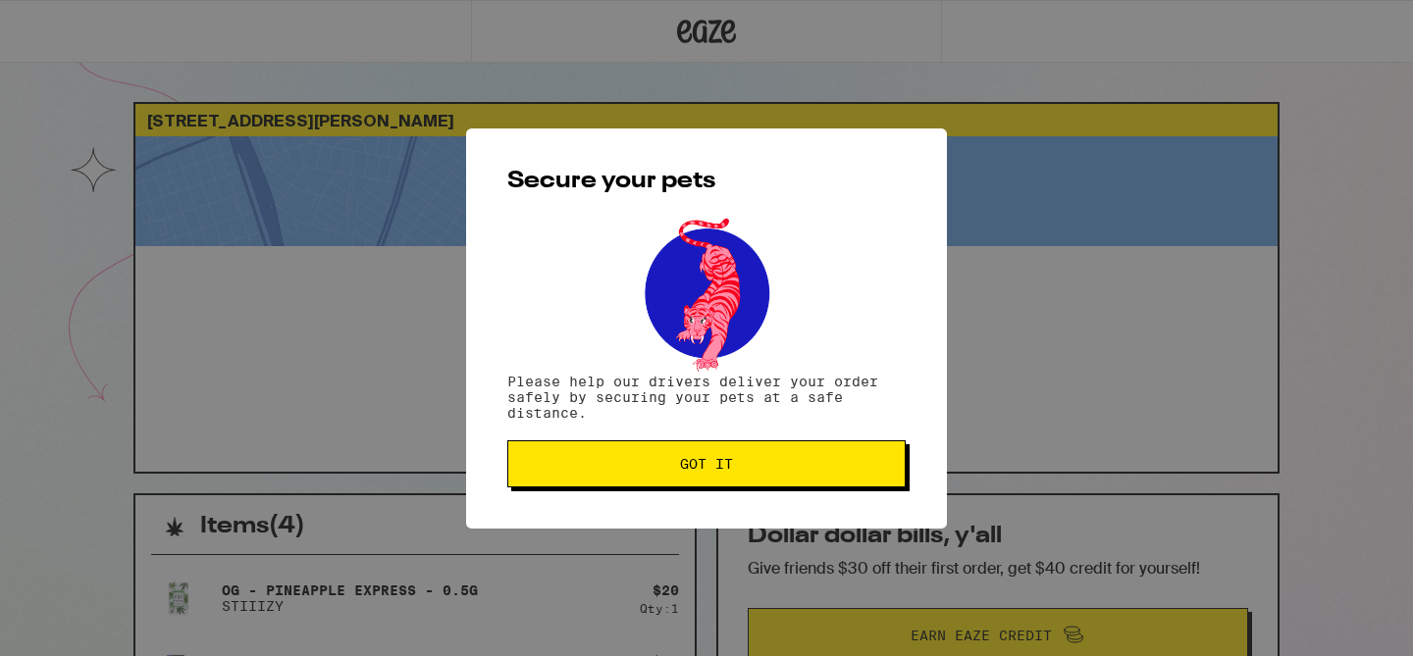
click at [670, 470] on span "Got it" at bounding box center [706, 464] width 365 height 14
